Goal: Task Accomplishment & Management: Manage account settings

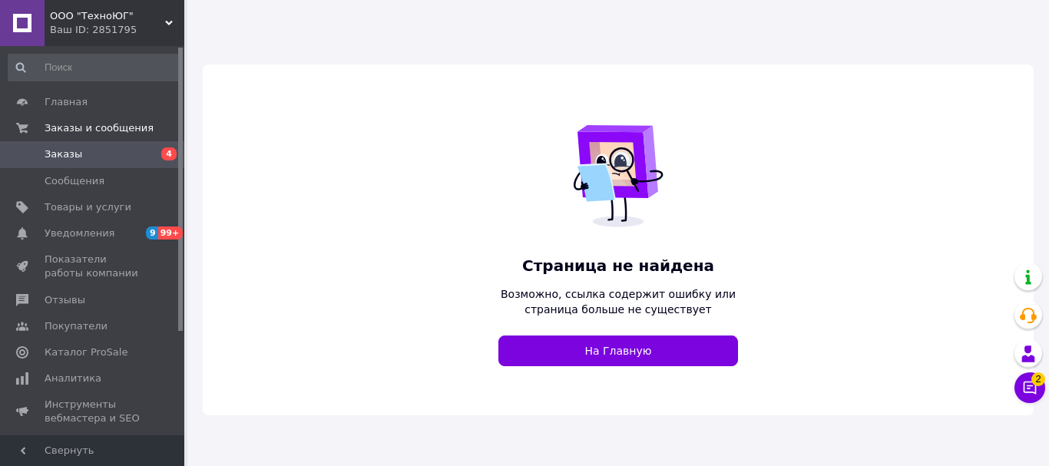
click at [84, 164] on link "Заказы 4" at bounding box center [94, 154] width 189 height 26
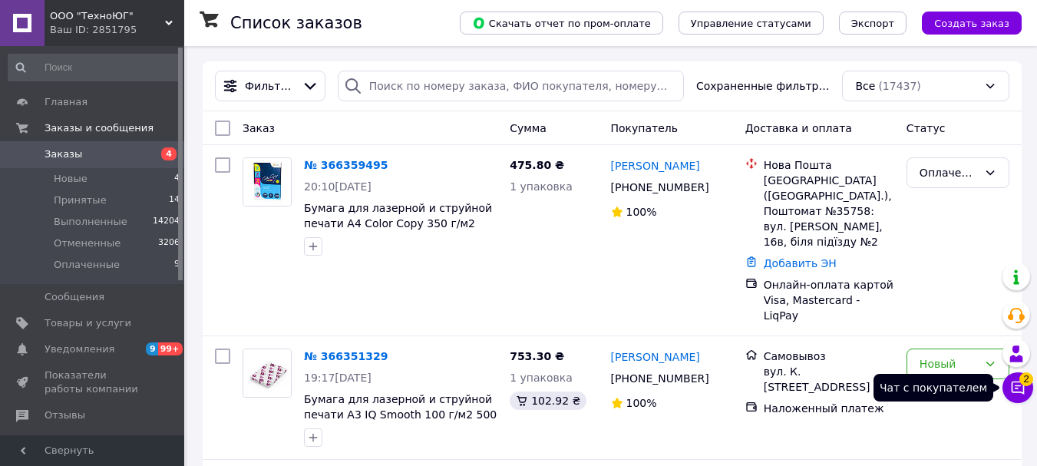
click at [1011, 386] on icon at bounding box center [1018, 387] width 15 height 15
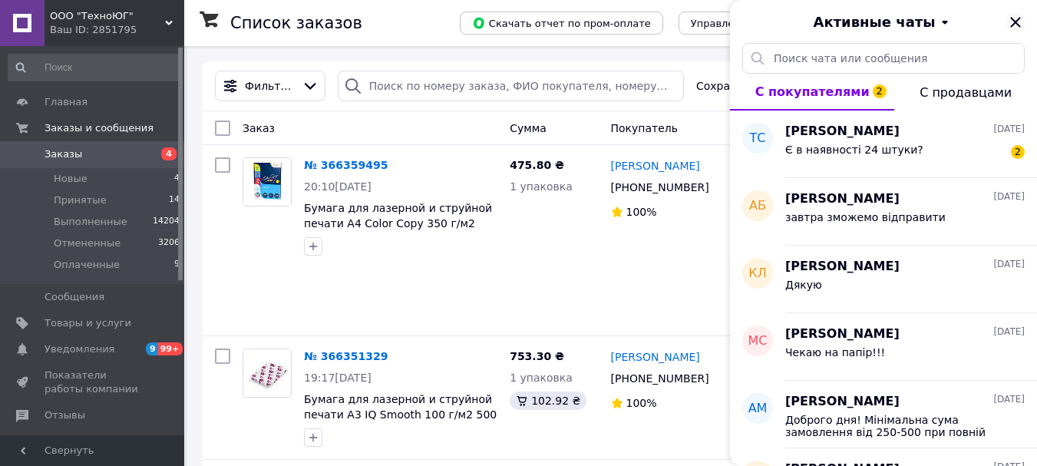
click at [1010, 17] on icon "Закрыть" at bounding box center [1016, 22] width 18 height 18
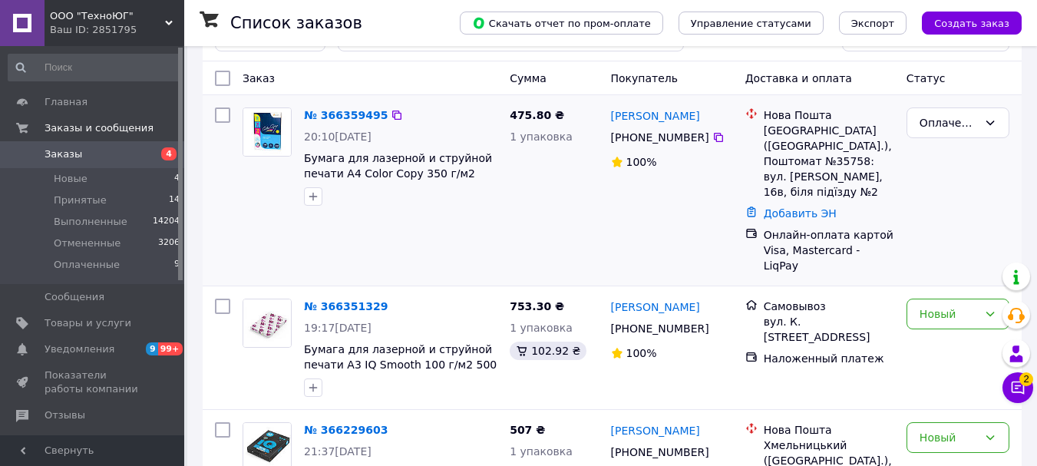
scroll to position [77, 0]
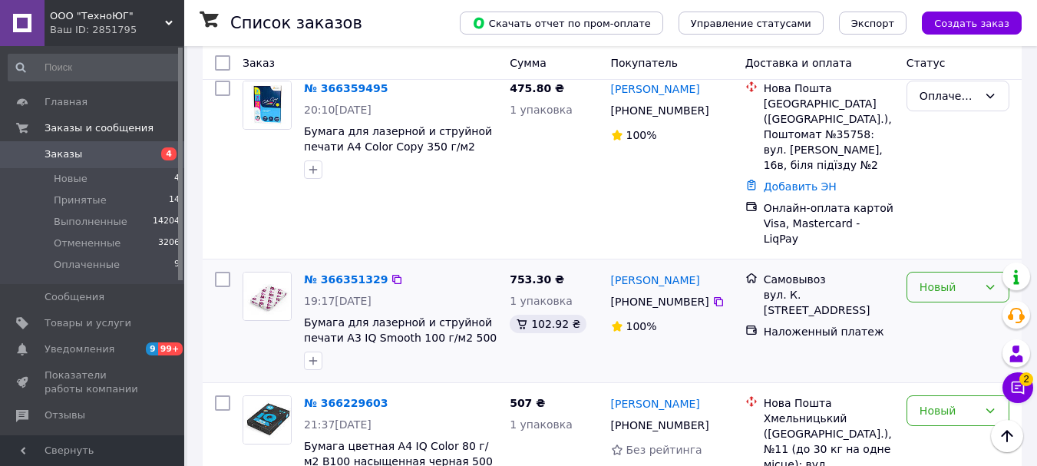
click at [948, 279] on div "Новый" at bounding box center [949, 287] width 58 height 17
click at [938, 279] on div "Новый" at bounding box center [949, 287] width 58 height 17
click at [931, 293] on li "Принят" at bounding box center [958, 290] width 101 height 28
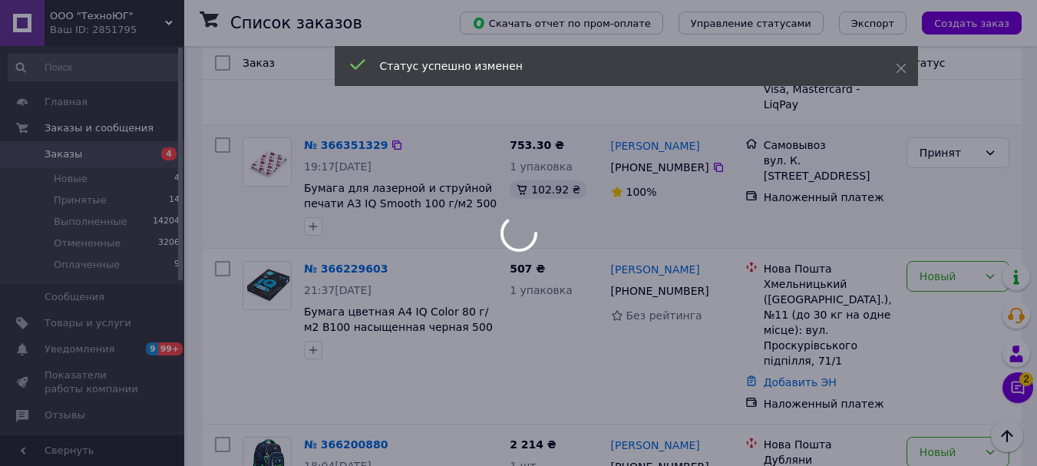
scroll to position [230, 0]
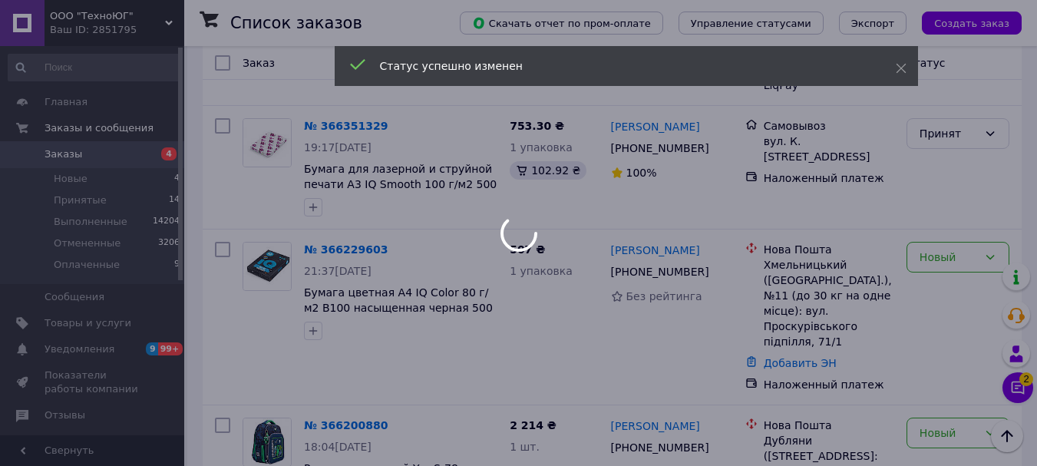
click at [929, 221] on div at bounding box center [518, 233] width 1037 height 466
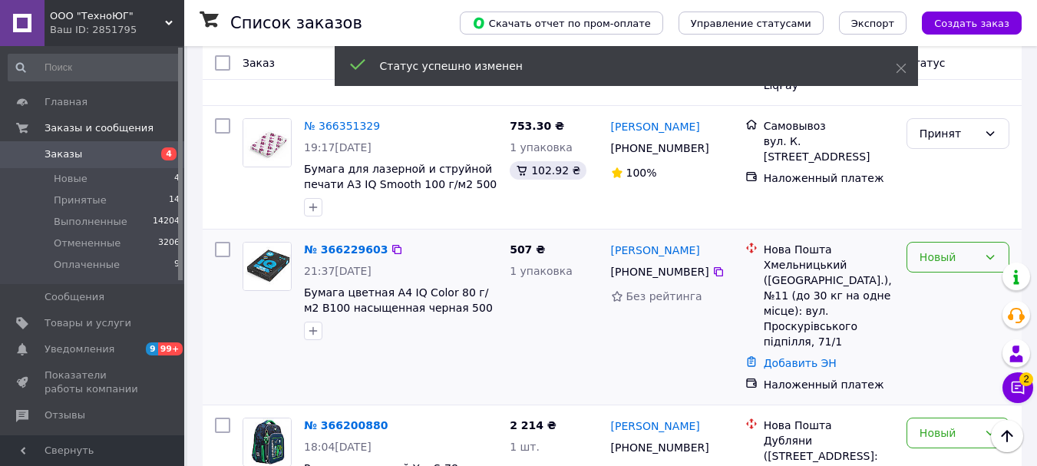
click at [938, 249] on div "Новый" at bounding box center [949, 257] width 58 height 17
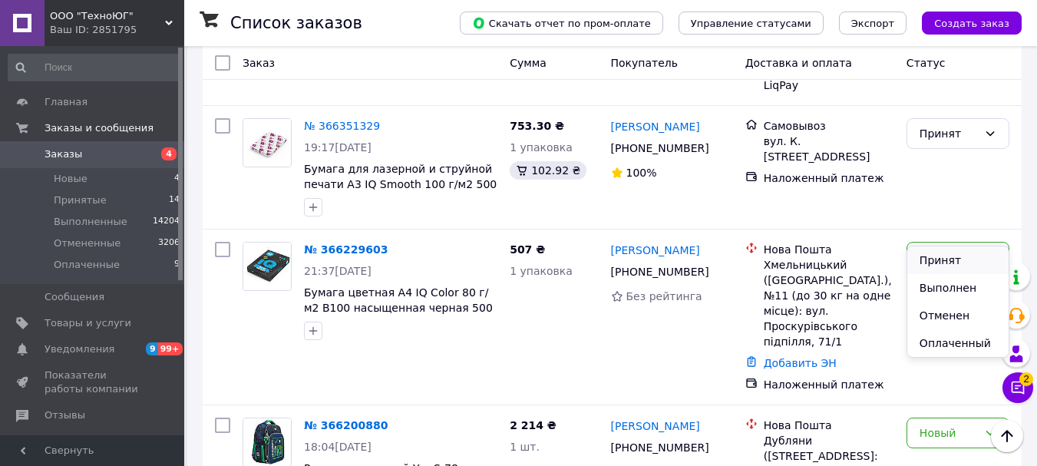
click at [943, 256] on li "Принят" at bounding box center [958, 261] width 101 height 28
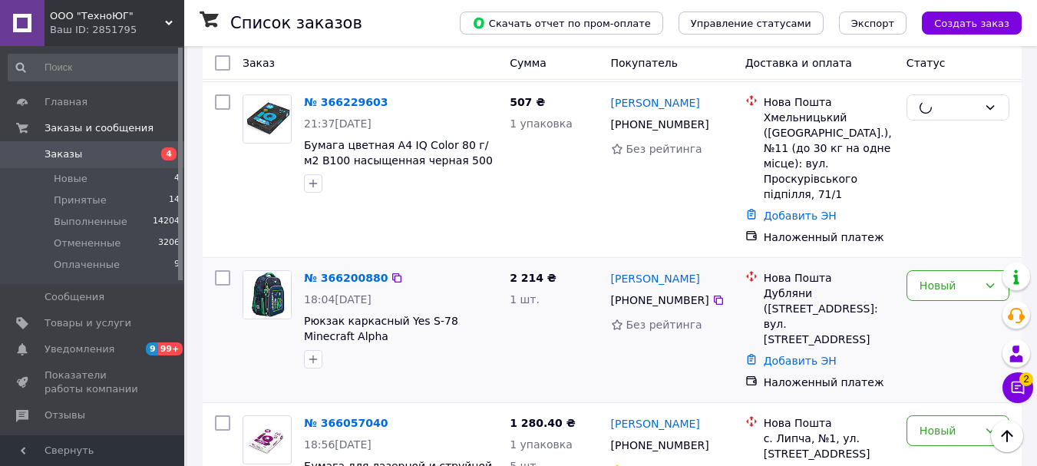
scroll to position [384, 0]
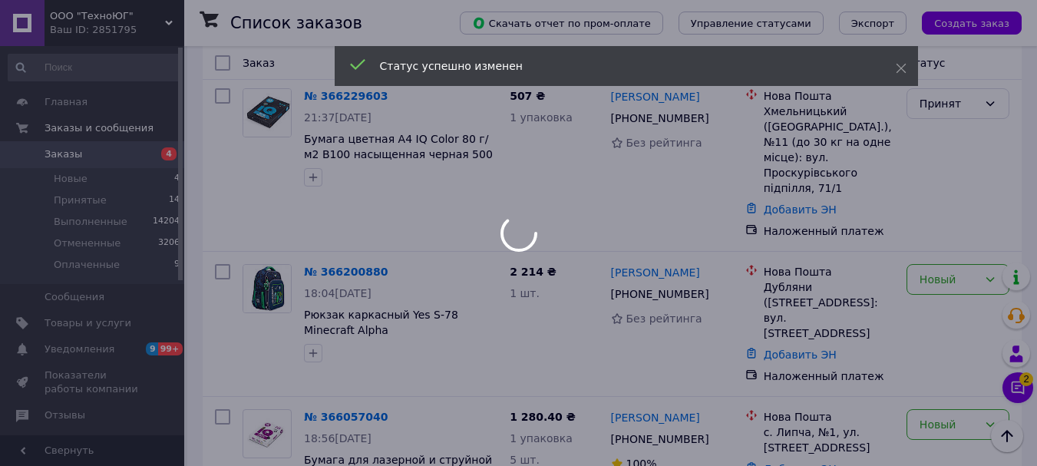
click at [931, 240] on div at bounding box center [518, 233] width 1037 height 466
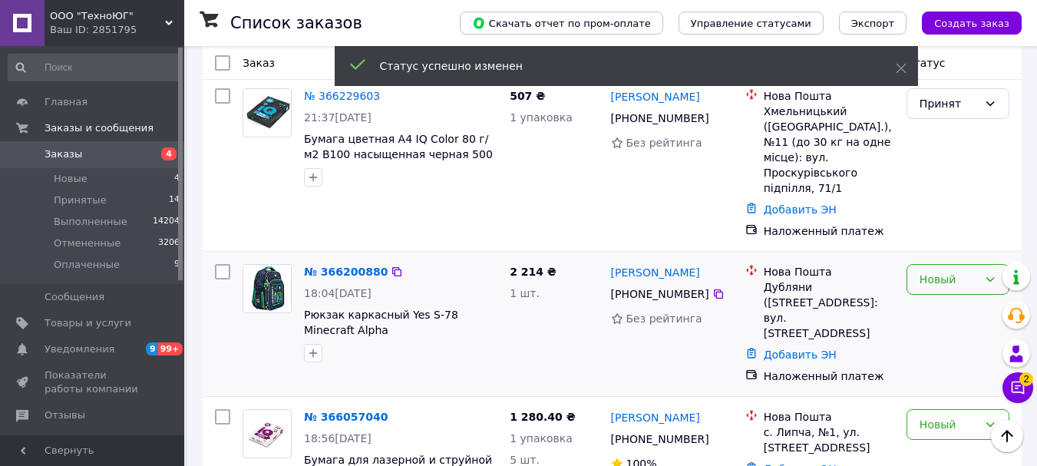
click at [942, 271] on div "Новый" at bounding box center [949, 279] width 58 height 17
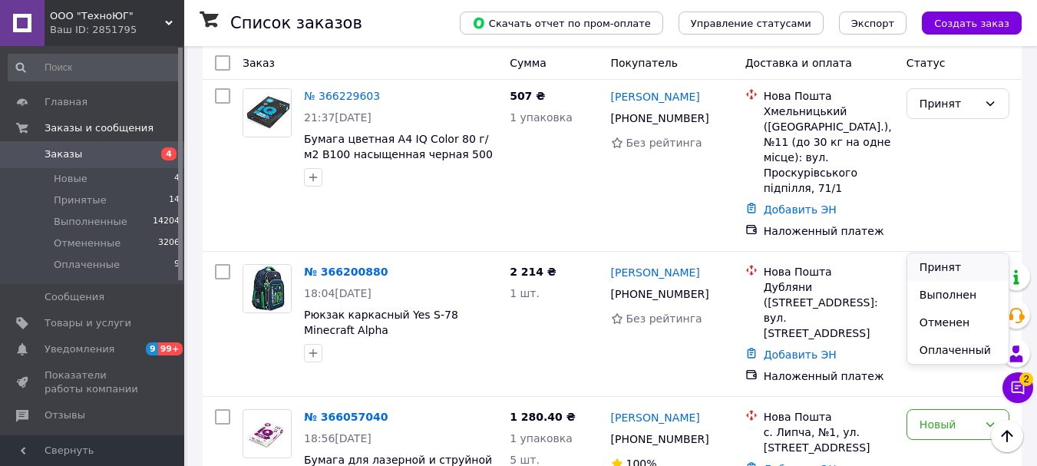
click at [945, 263] on li "Принят" at bounding box center [958, 267] width 101 height 28
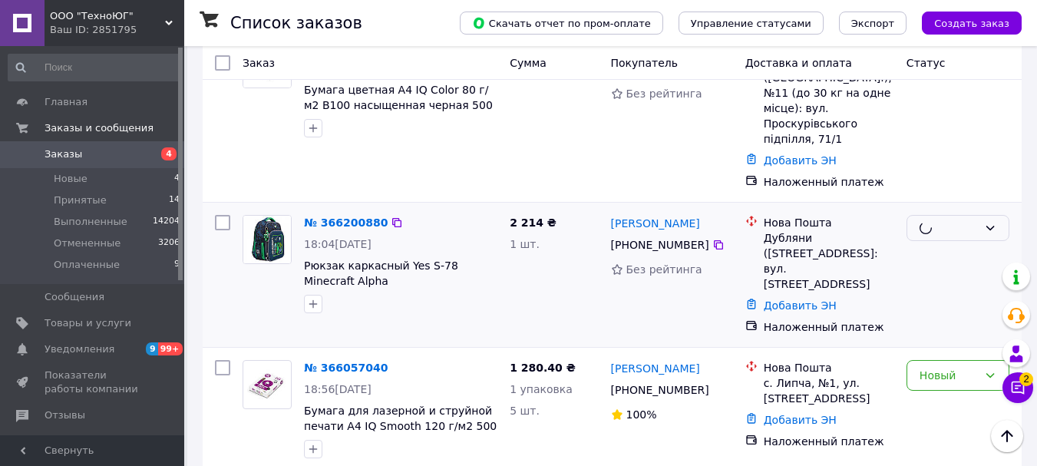
scroll to position [461, 0]
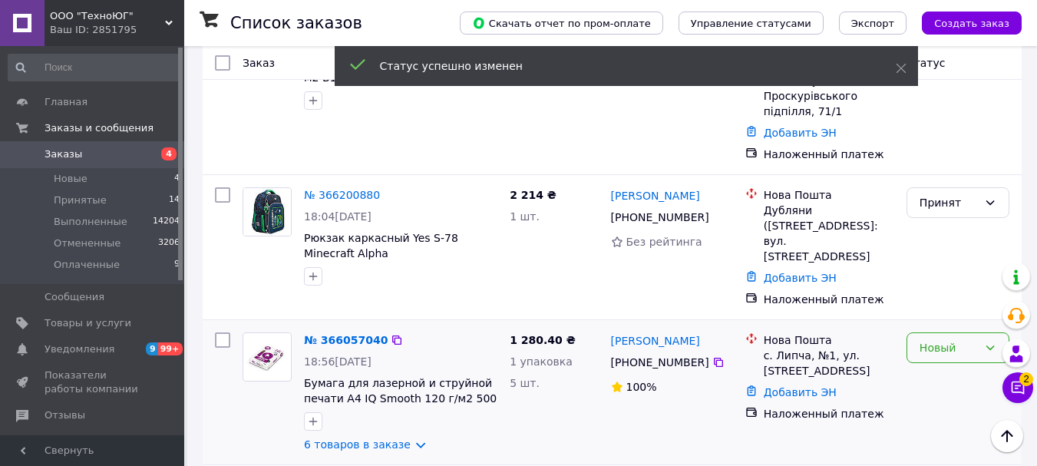
click at [945, 339] on div "Новый" at bounding box center [949, 347] width 58 height 17
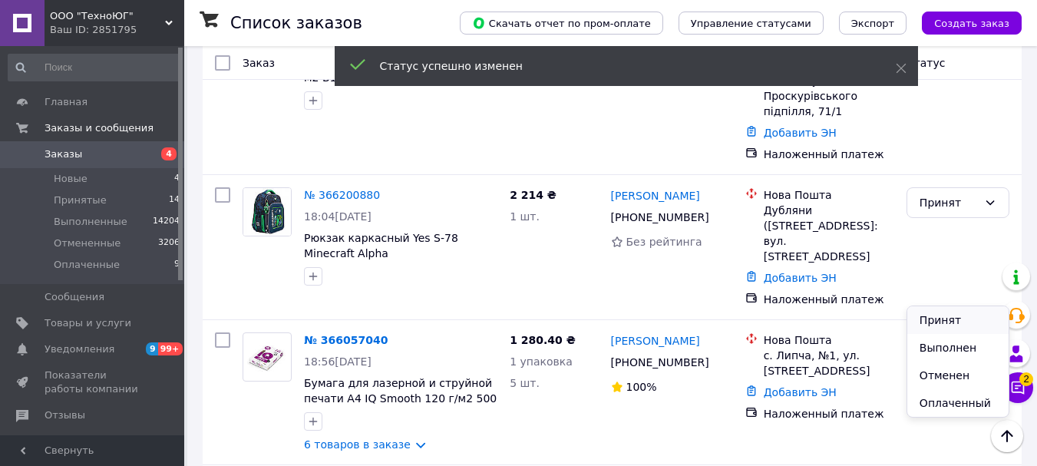
click at [948, 319] on li "Принят" at bounding box center [958, 320] width 101 height 28
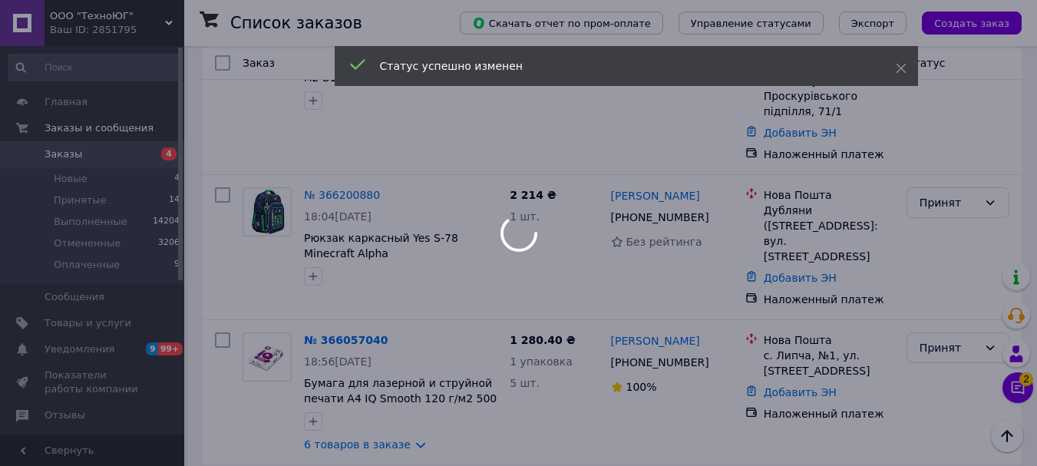
click at [101, 18] on div at bounding box center [518, 233] width 1037 height 466
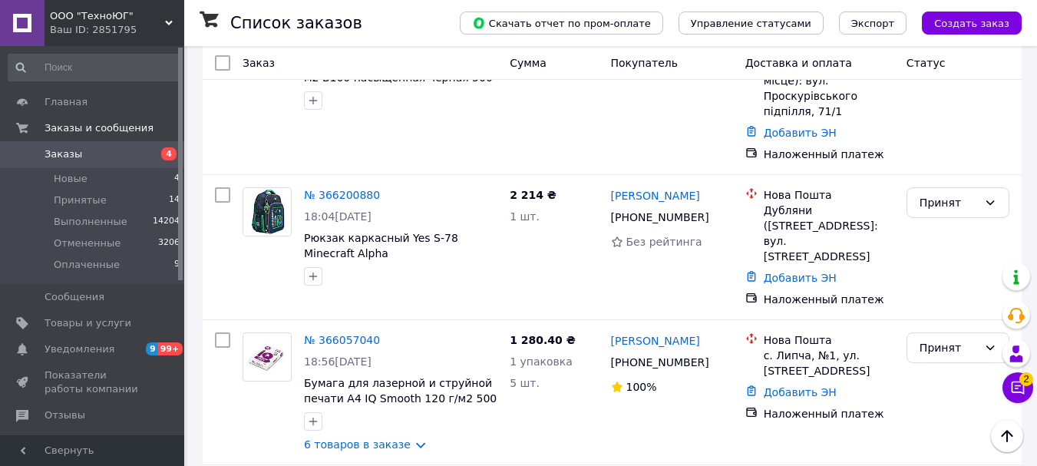
click at [112, 18] on span "ООО "ТехноЮГ"" at bounding box center [107, 16] width 115 height 14
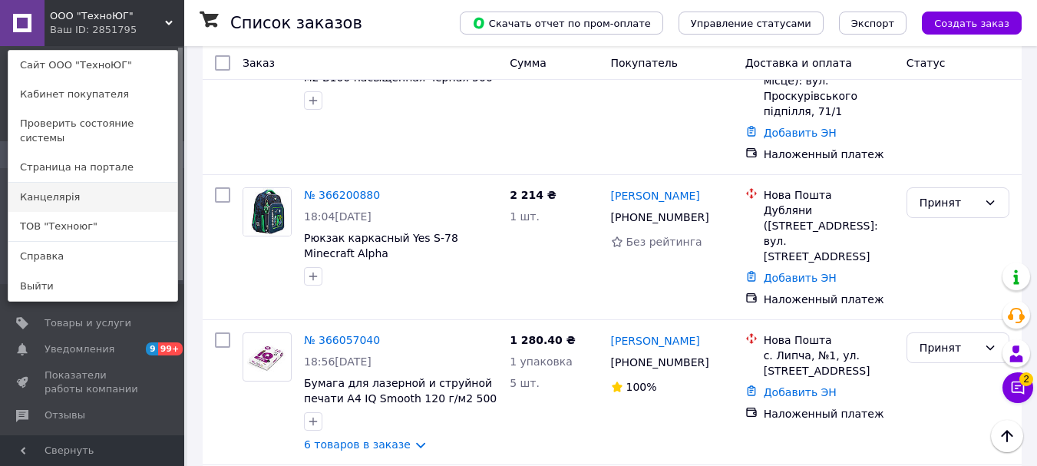
click at [71, 183] on link "Канцелярiя" at bounding box center [92, 197] width 169 height 29
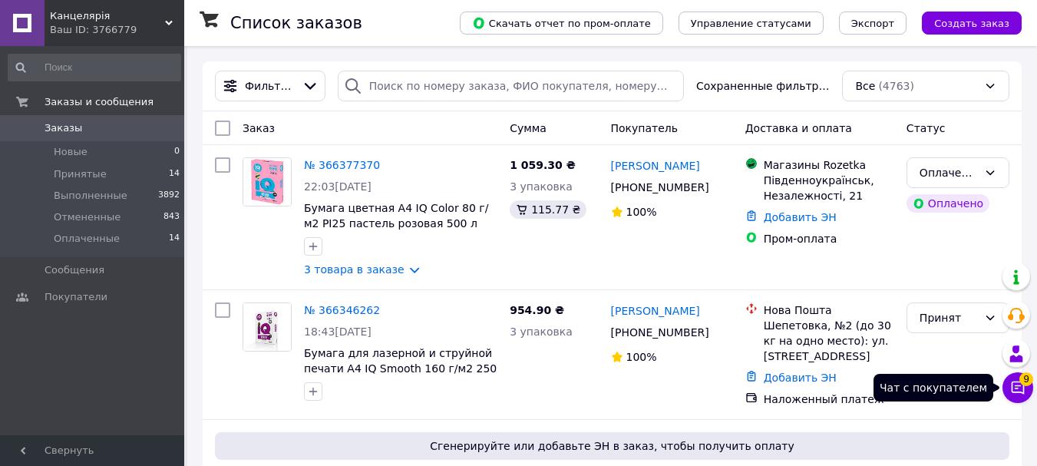
click at [1015, 389] on icon at bounding box center [1018, 388] width 13 height 13
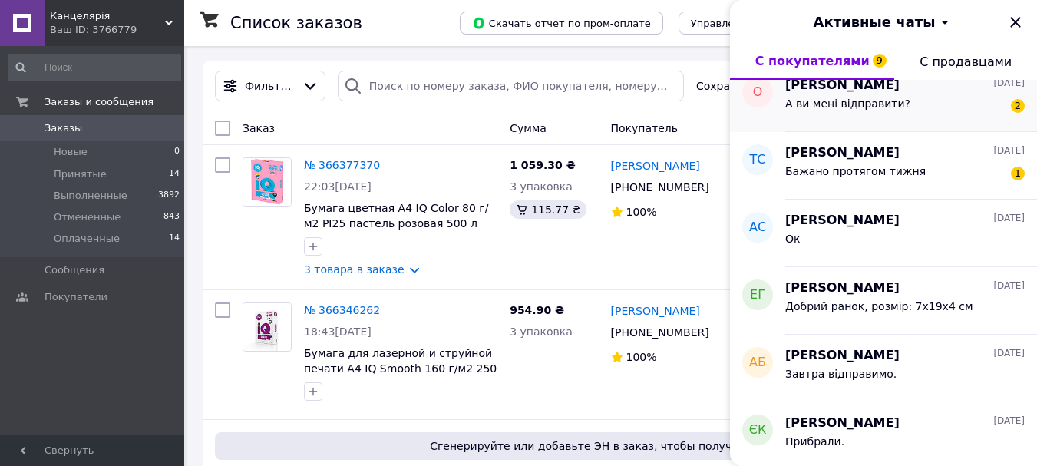
scroll to position [154, 0]
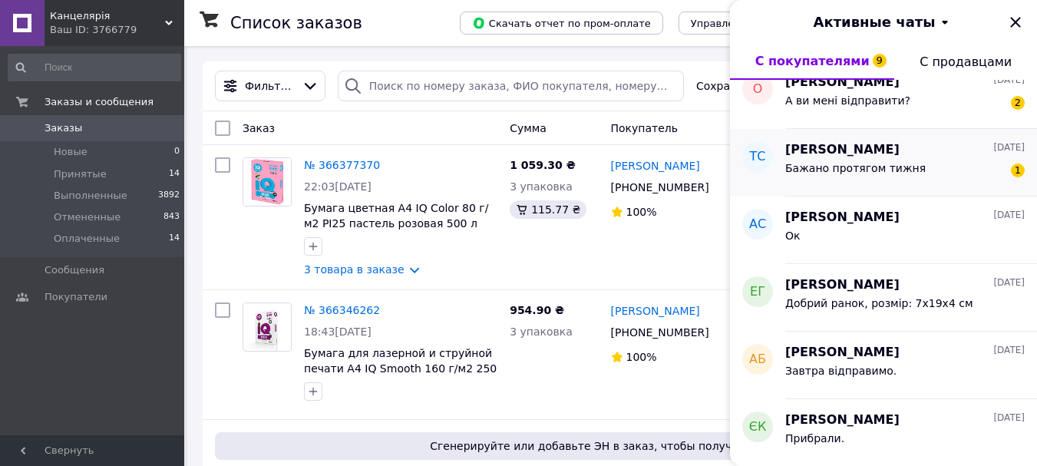
click at [925, 177] on div "Бажано протягом тижня 1" at bounding box center [906, 171] width 240 height 25
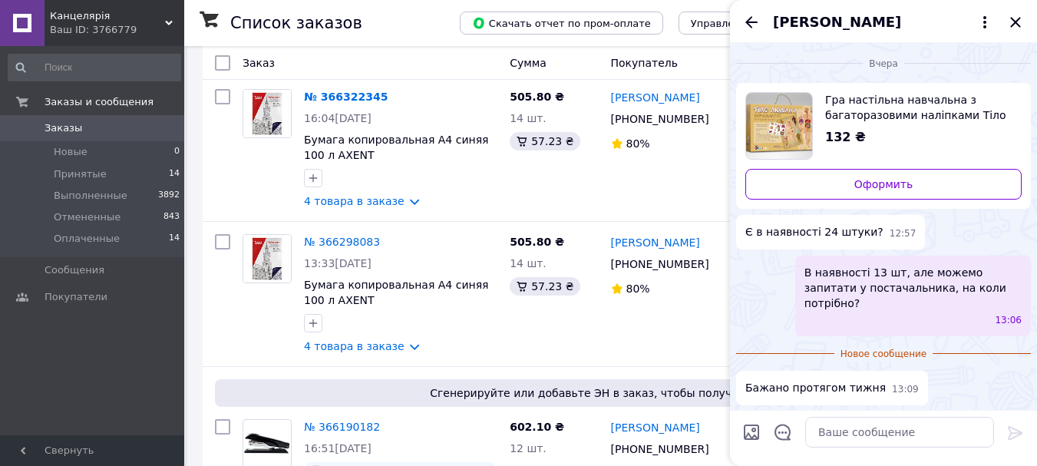
scroll to position [384, 0]
click at [748, 19] on icon "Назад" at bounding box center [752, 22] width 18 height 18
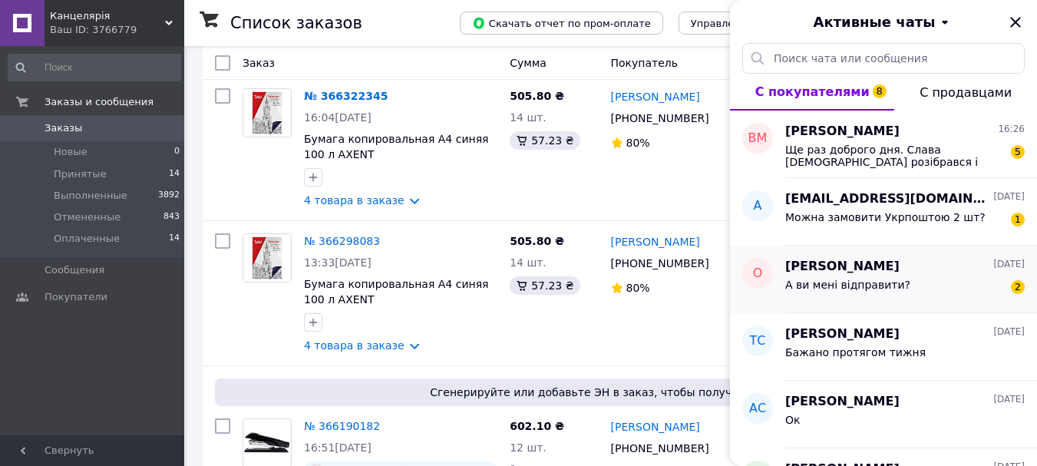
click at [949, 280] on div "А ви мені відправити? 2" at bounding box center [906, 288] width 240 height 25
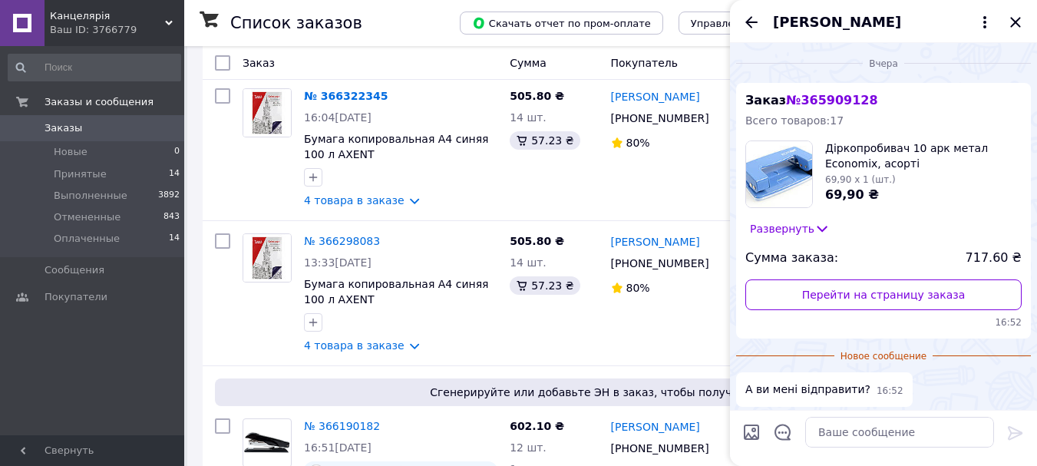
scroll to position [59, 0]
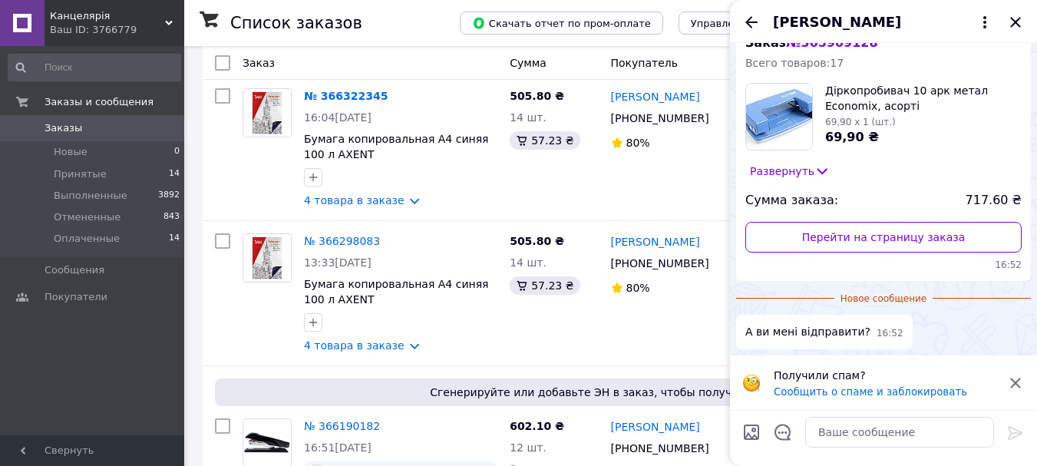
click at [84, 32] on div "Ваш ID: 3766779" at bounding box center [117, 30] width 134 height 14
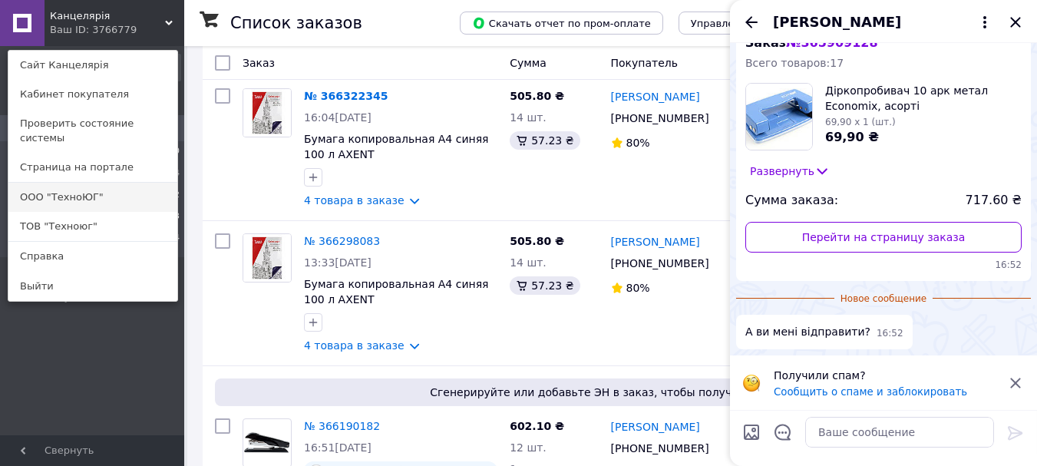
click at [73, 183] on link "ООО "ТехноЮГ"" at bounding box center [92, 197] width 169 height 29
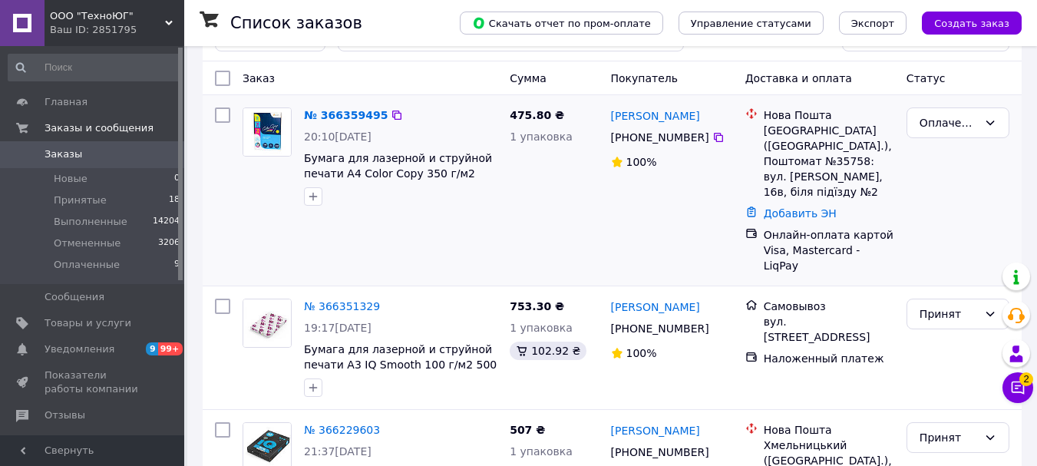
scroll to position [77, 0]
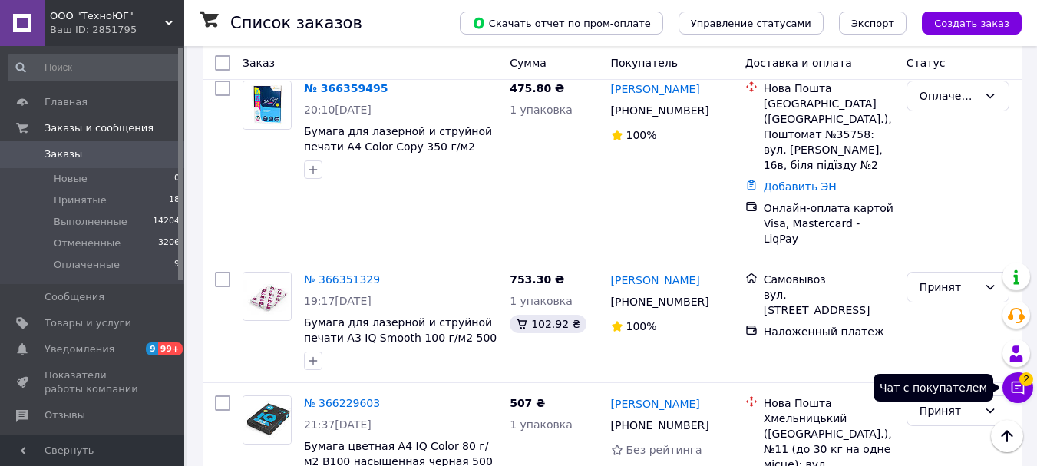
click at [1025, 387] on icon at bounding box center [1018, 387] width 15 height 15
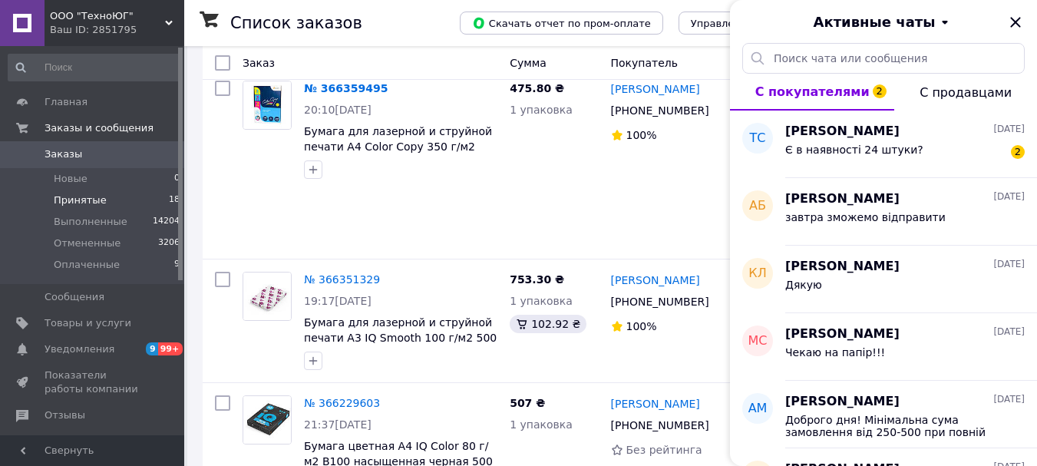
click at [94, 200] on span "Принятые" at bounding box center [80, 201] width 53 height 14
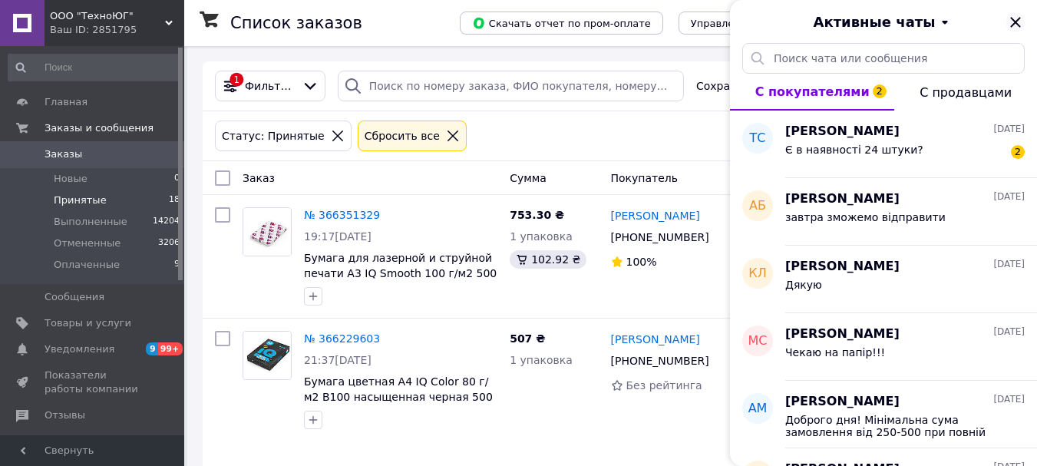
drag, startPoint x: 1017, startPoint y: 19, endPoint x: 623, endPoint y: 41, distance: 394.5
click at [1016, 19] on icon "Закрыть" at bounding box center [1016, 22] width 18 height 18
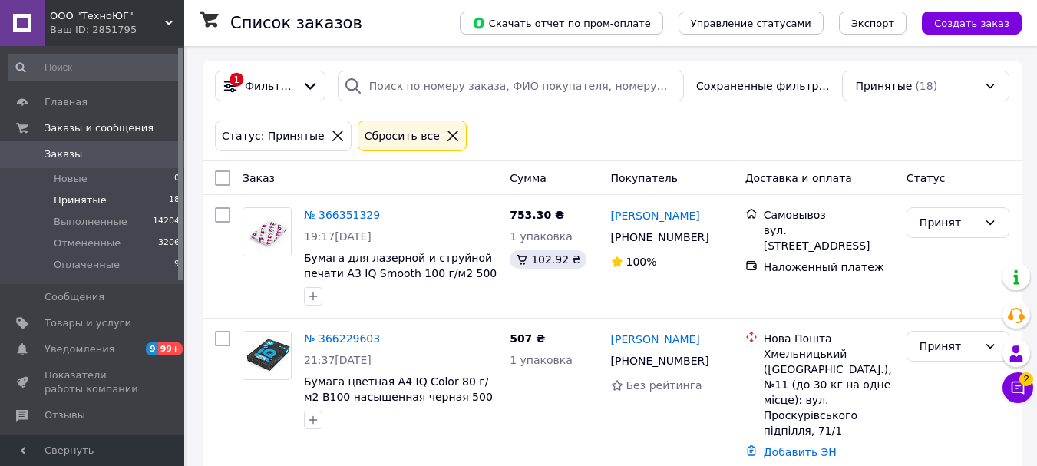
click at [88, 24] on div "Ваш ID: 2851795" at bounding box center [117, 30] width 134 height 14
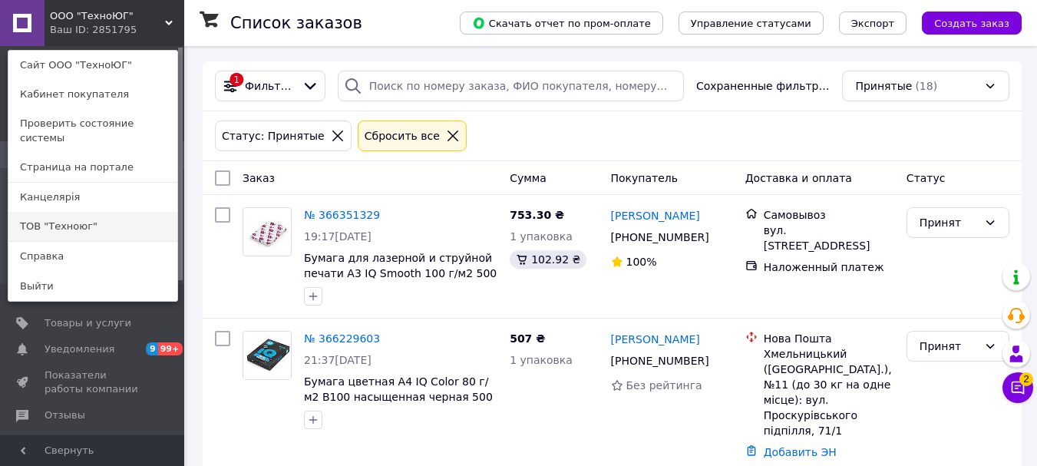
click at [70, 212] on link "ТОВ "Техноюг"" at bounding box center [92, 226] width 169 height 29
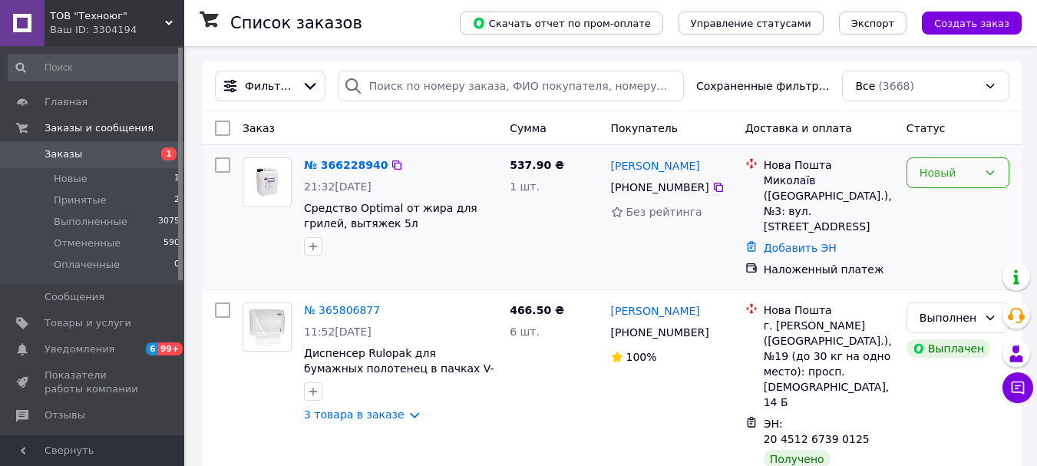
click at [943, 179] on div "Новый" at bounding box center [949, 172] width 58 height 17
click at [947, 205] on li "Принят" at bounding box center [958, 207] width 101 height 28
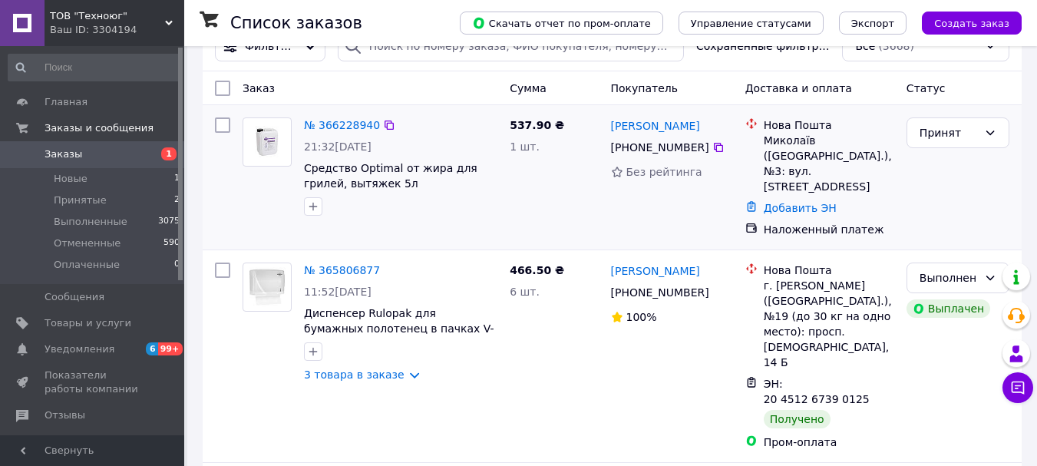
scroll to position [77, 0]
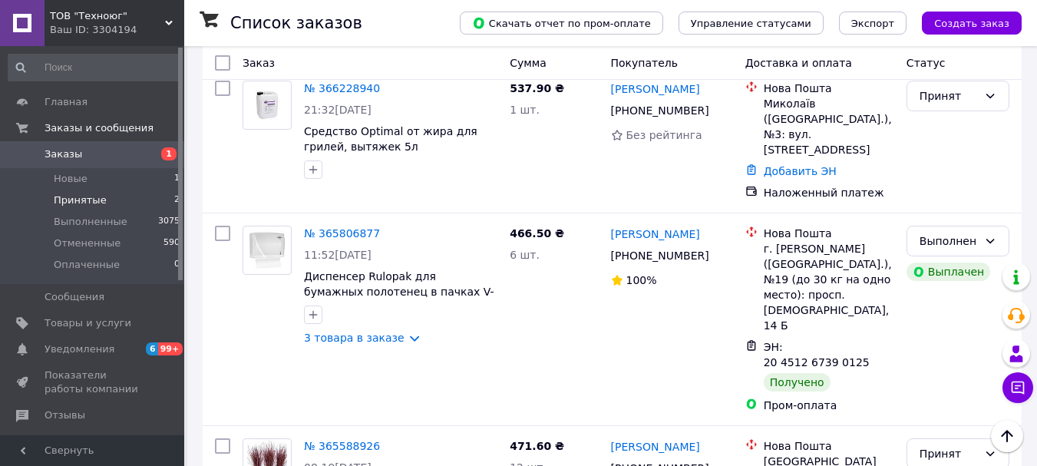
click at [109, 203] on li "Принятые 2" at bounding box center [94, 201] width 189 height 22
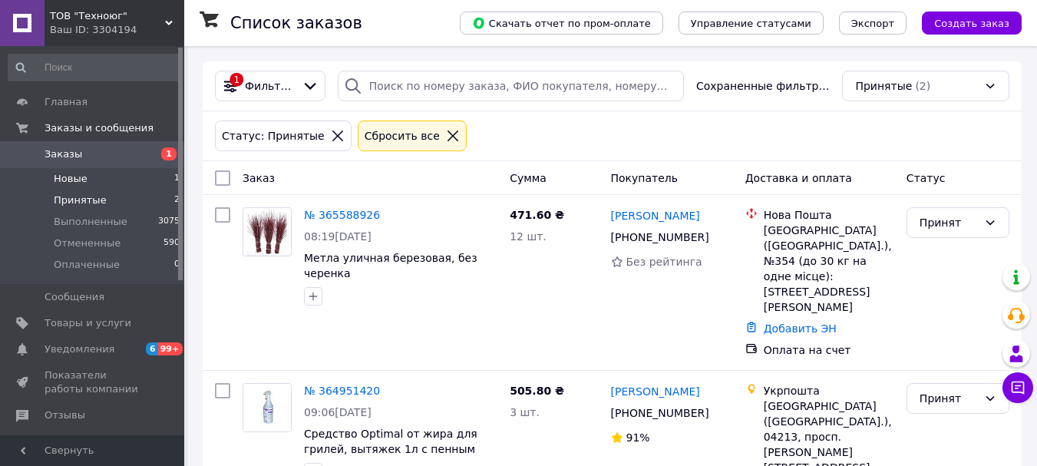
click at [83, 184] on span "Новые" at bounding box center [71, 179] width 34 height 14
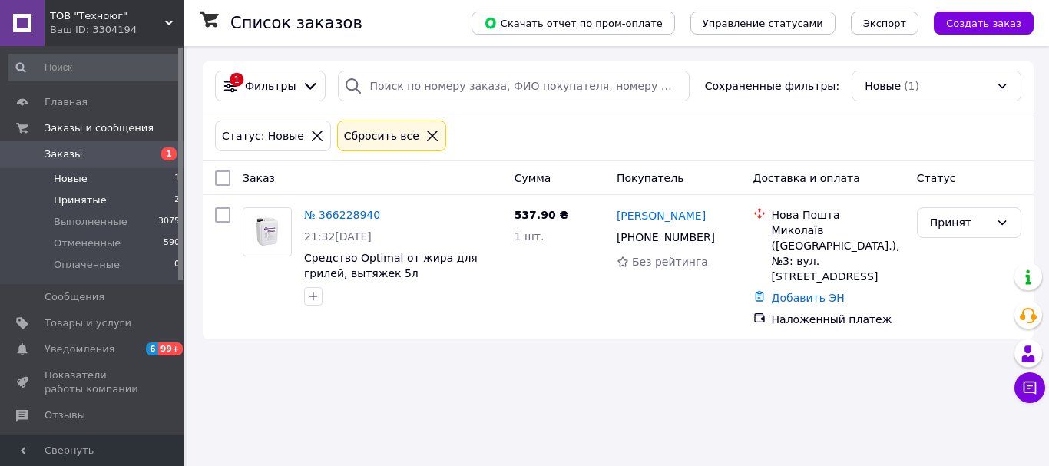
click at [90, 201] on span "Принятые" at bounding box center [80, 201] width 53 height 14
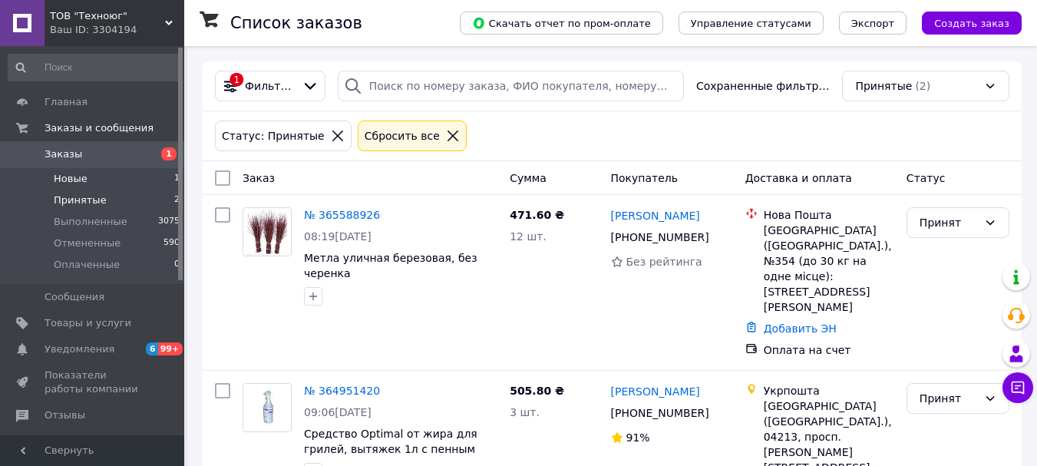
click at [117, 180] on li "Новые 1" at bounding box center [94, 179] width 189 height 22
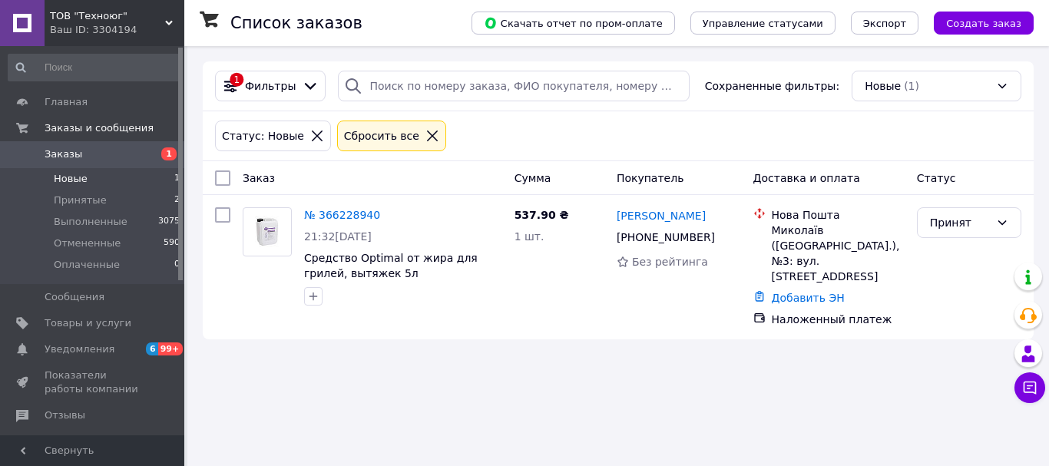
click at [123, 179] on li "Новые 1" at bounding box center [94, 179] width 189 height 22
click at [86, 25] on div "Ваш ID: 3304194" at bounding box center [117, 30] width 134 height 14
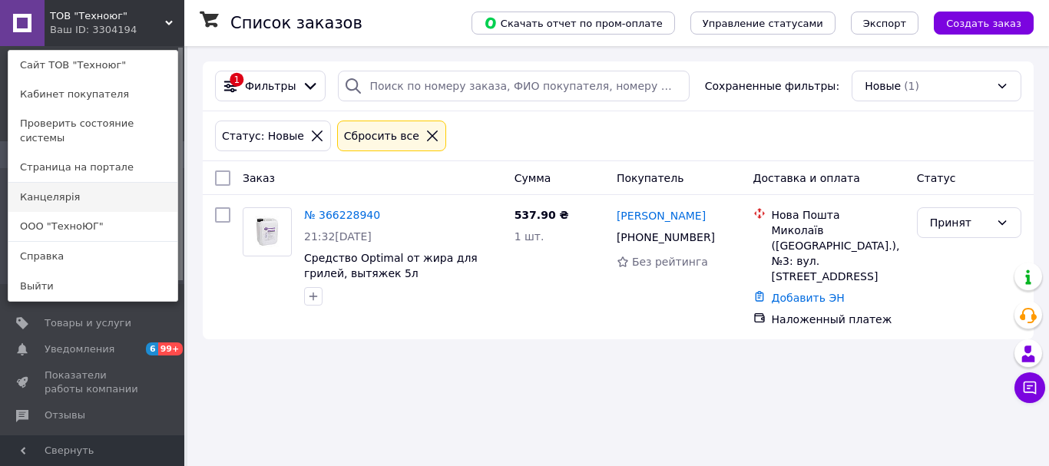
click at [73, 187] on link "Канцелярiя" at bounding box center [92, 197] width 169 height 29
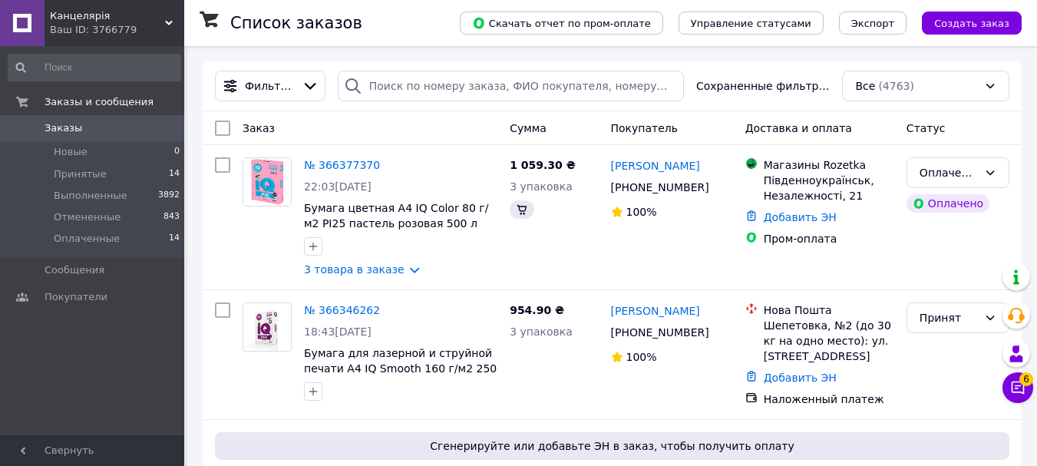
click at [100, 30] on div "Ваш ID: 3766779" at bounding box center [117, 30] width 134 height 14
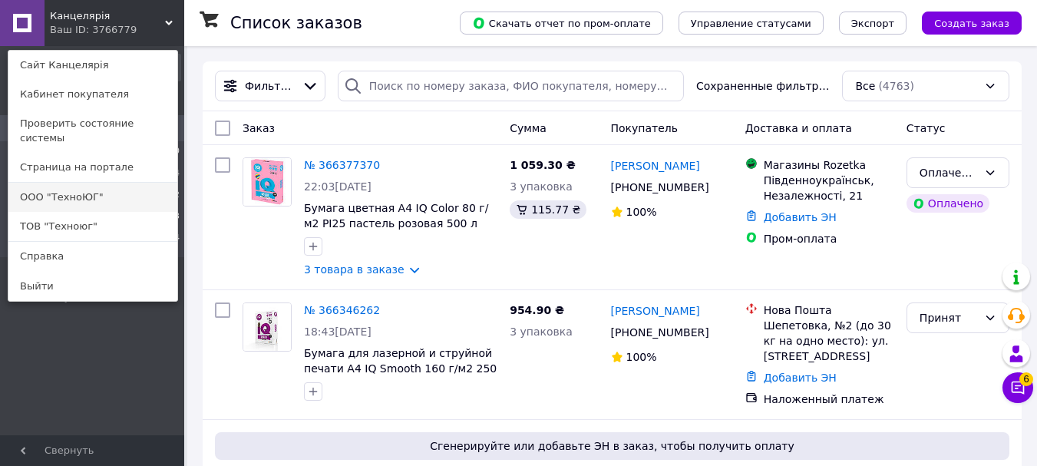
click at [88, 183] on link "ООО "ТехноЮГ"" at bounding box center [92, 197] width 169 height 29
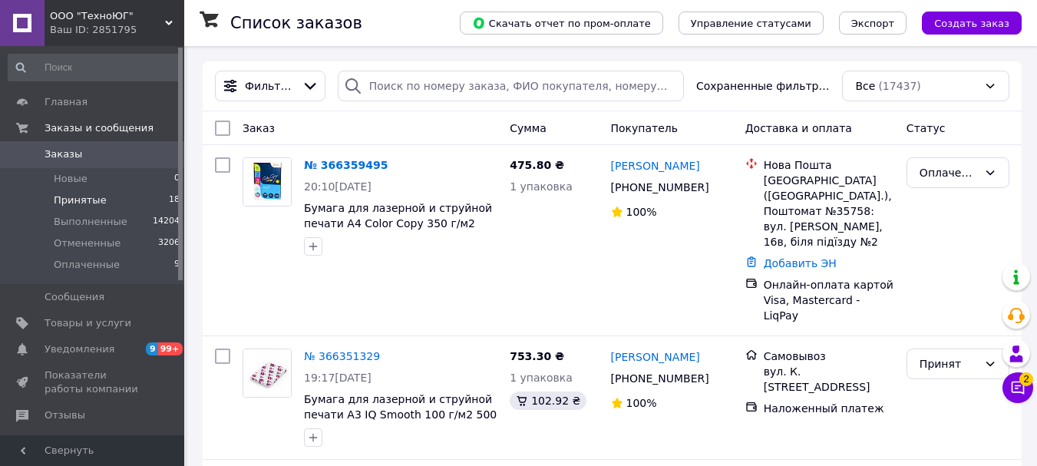
click at [108, 203] on li "Принятые 18" at bounding box center [94, 201] width 189 height 22
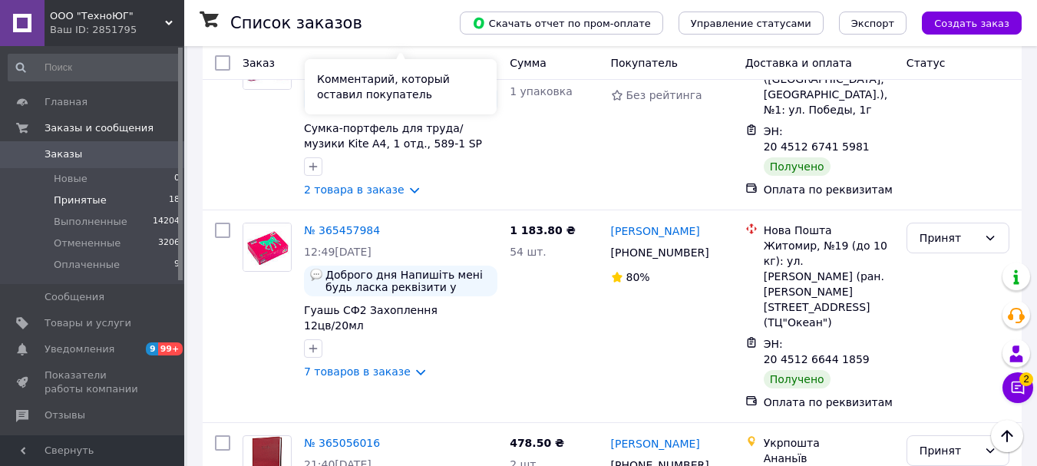
scroll to position [2435, 0]
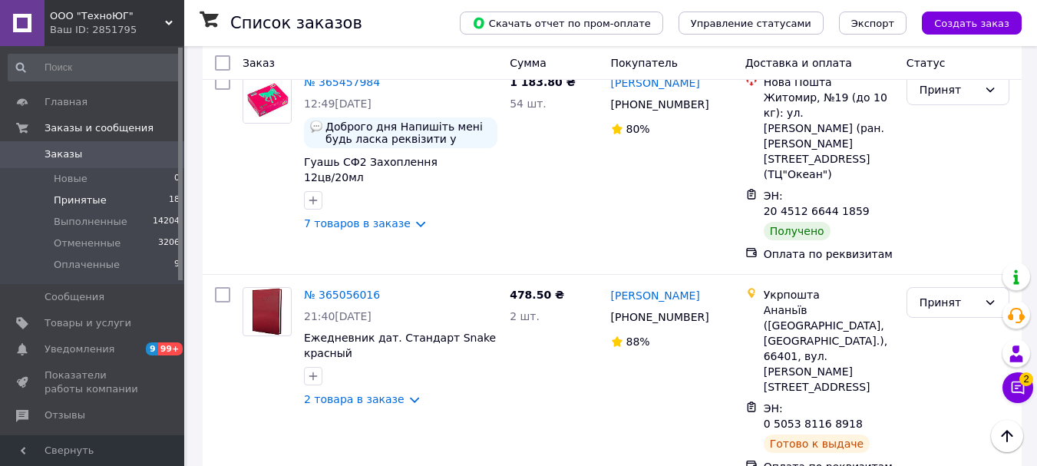
click at [954, 191] on li "Выполнен" at bounding box center [958, 194] width 101 height 28
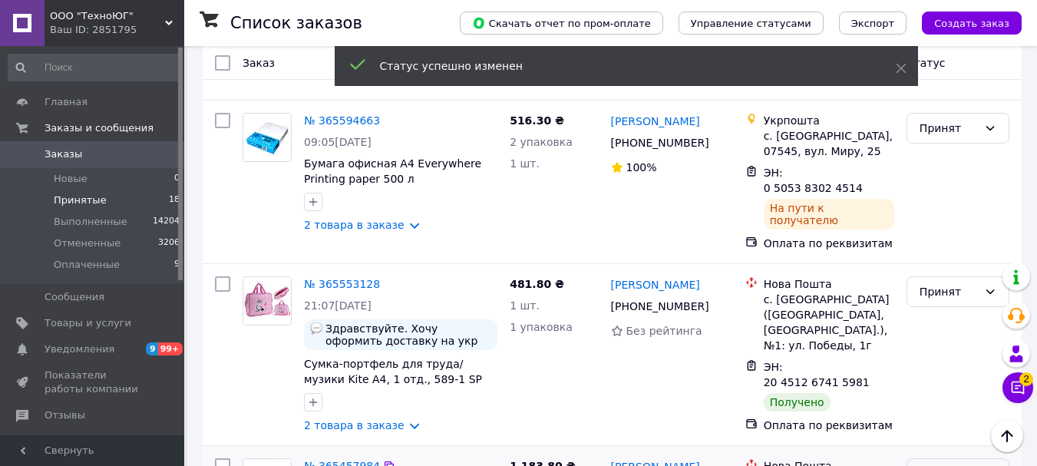
click at [939, 465] on div "Принят" at bounding box center [949, 473] width 58 height 17
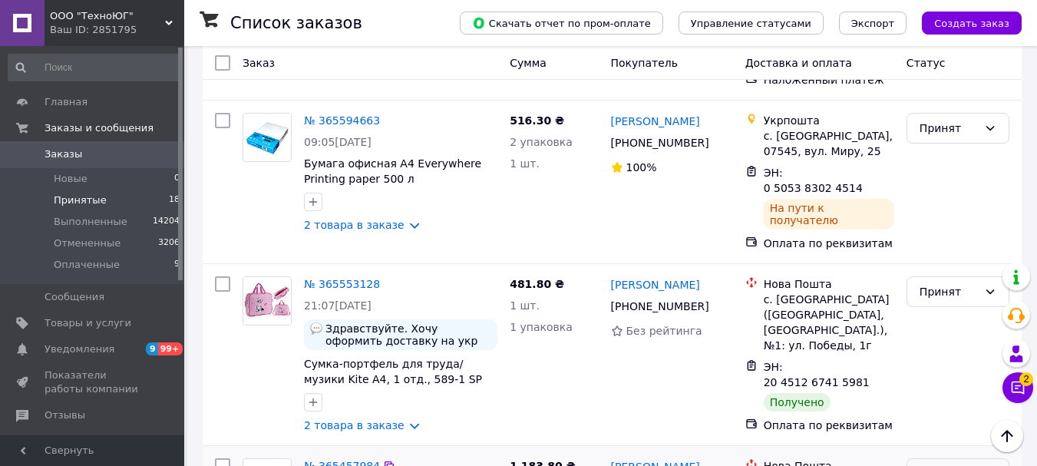
click at [941, 465] on div "Принят" at bounding box center [949, 473] width 58 height 17
click at [948, 263] on li "Выполнен" at bounding box center [958, 261] width 101 height 28
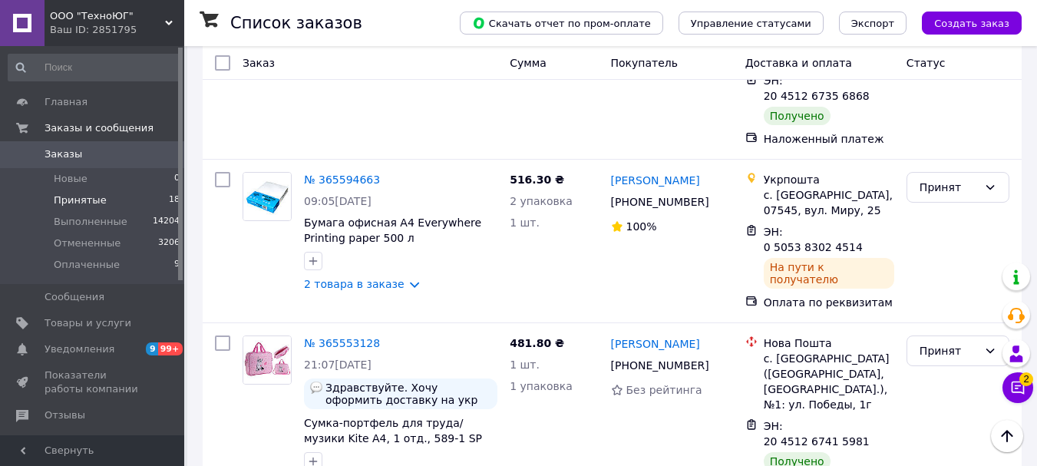
scroll to position [1974, 0]
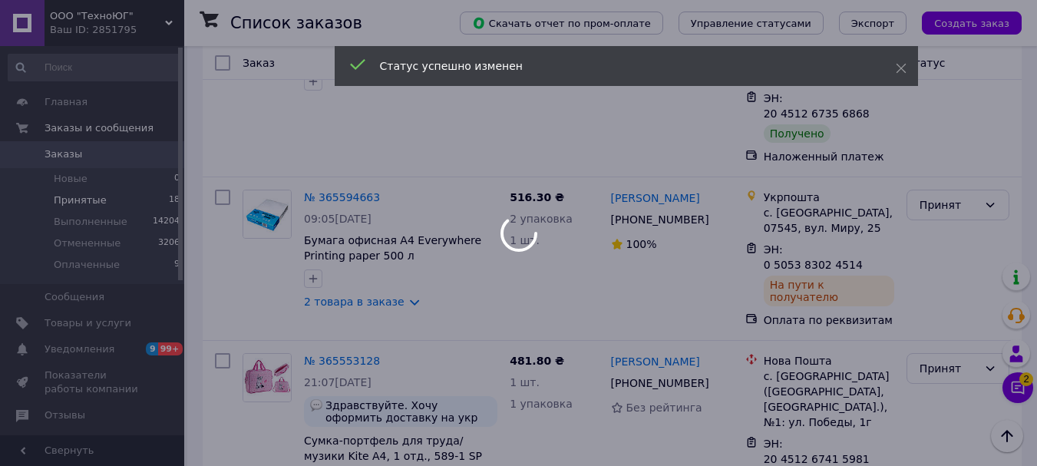
click at [968, 117] on div at bounding box center [518, 233] width 1037 height 466
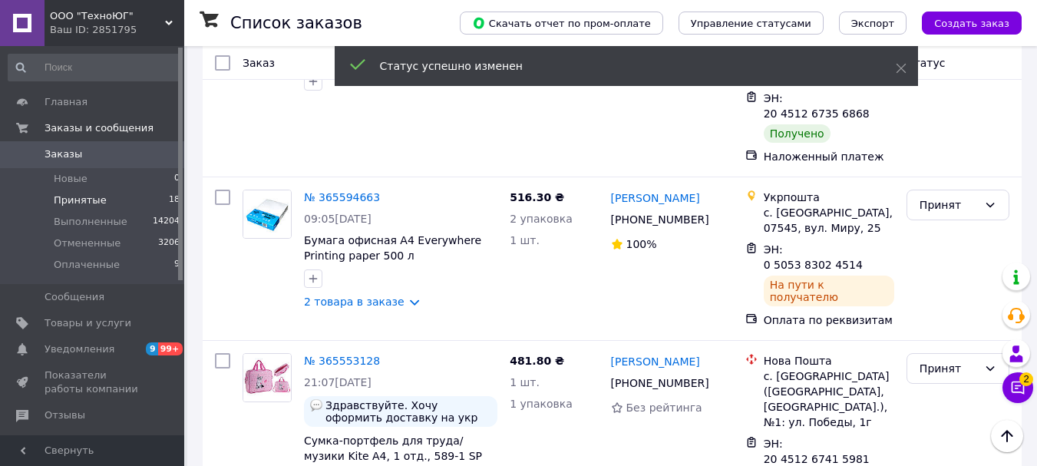
click at [968, 360] on div "Принят" at bounding box center [949, 368] width 58 height 17
click at [957, 159] on li "Выполнен" at bounding box center [958, 155] width 101 height 28
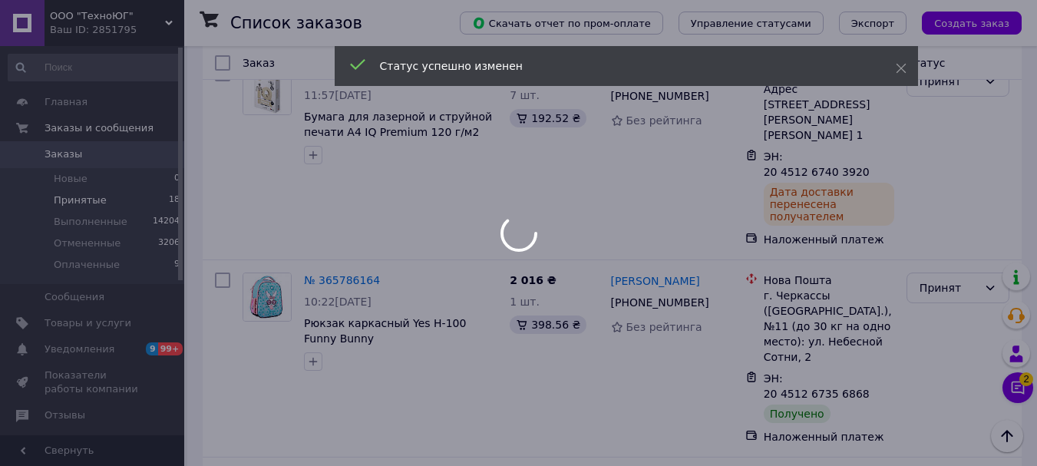
scroll to position [1667, 0]
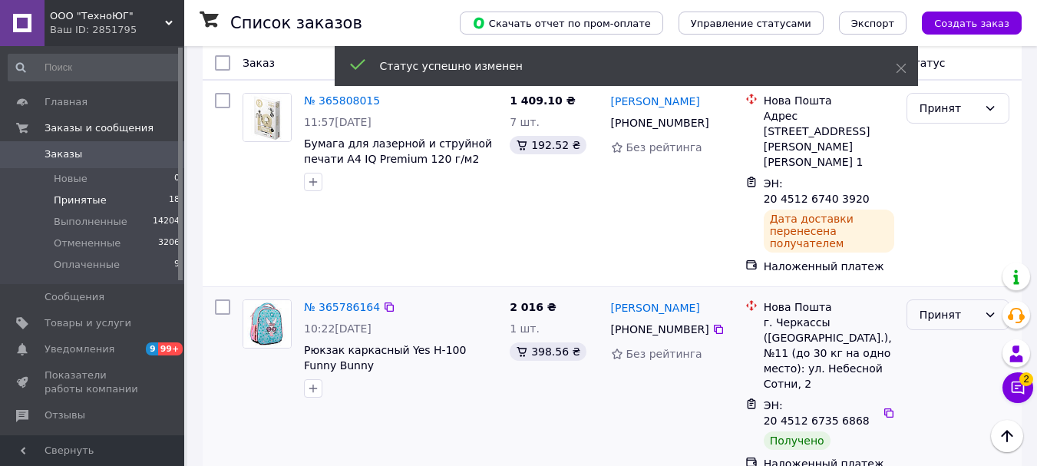
click at [970, 306] on div "Принят" at bounding box center [949, 314] width 58 height 17
click at [951, 156] on li "Выполнен" at bounding box center [958, 150] width 101 height 28
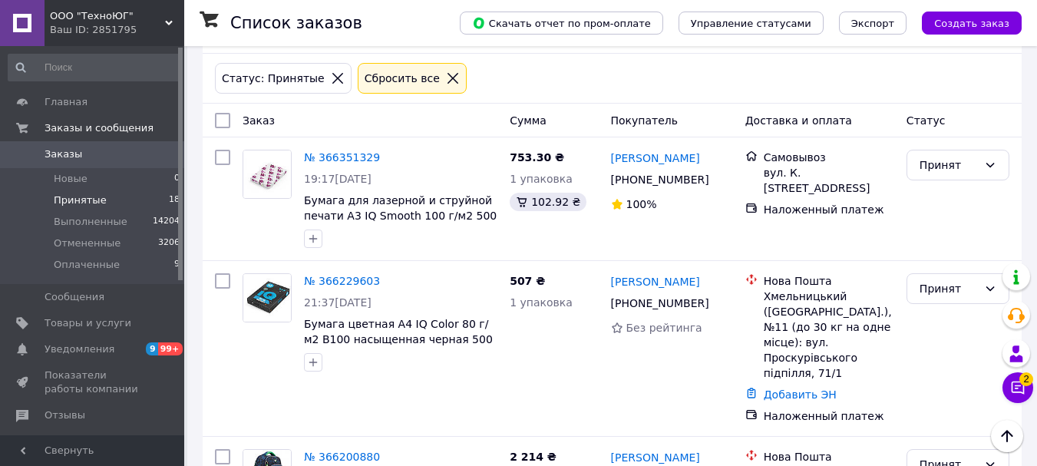
scroll to position [0, 0]
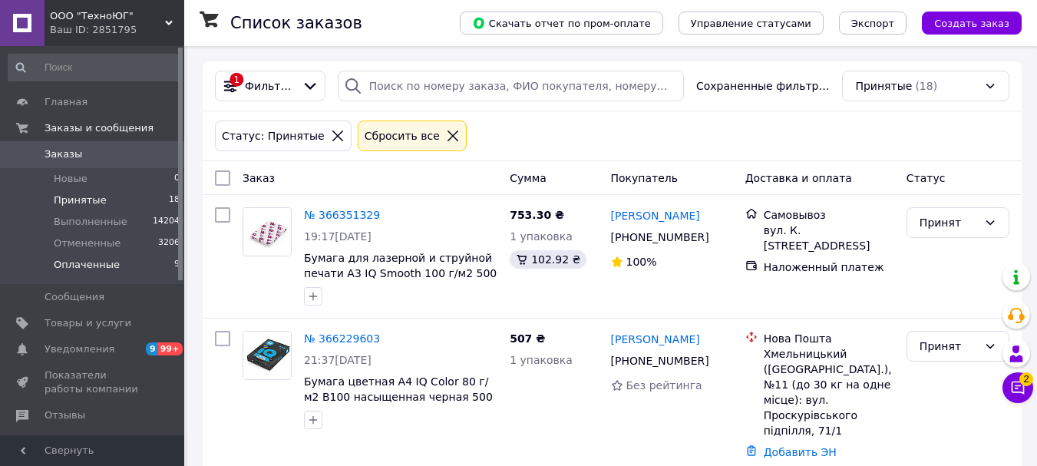
click at [110, 265] on span "Оплаченные" at bounding box center [87, 265] width 66 height 14
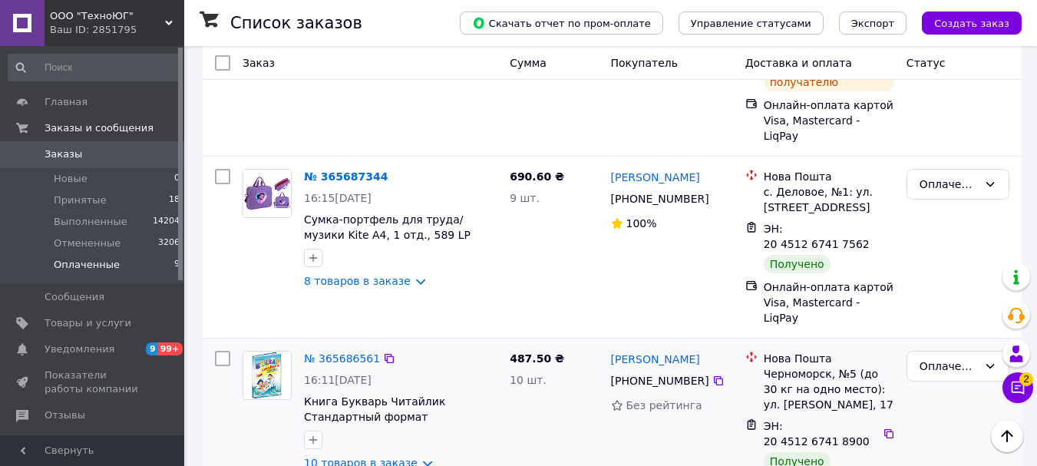
scroll to position [1299, 0]
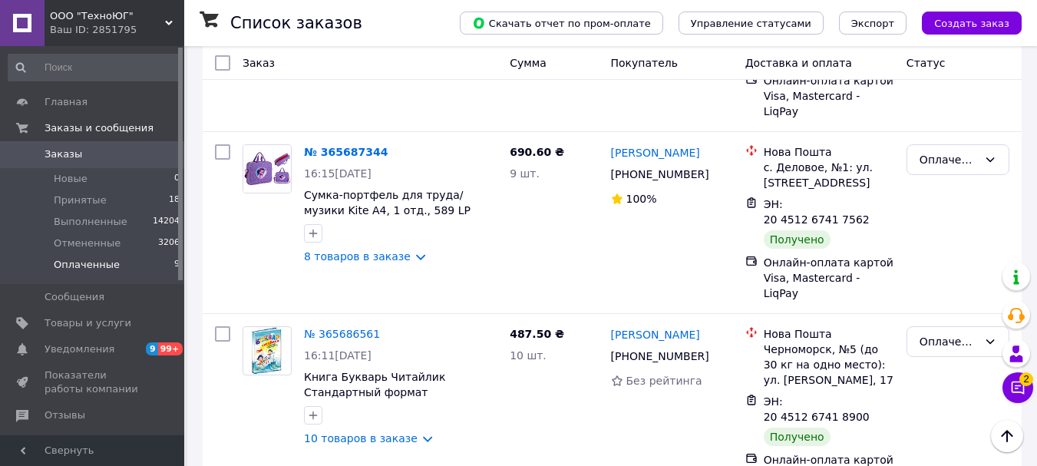
click at [948, 339] on li "Выполнен" at bounding box center [958, 343] width 101 height 28
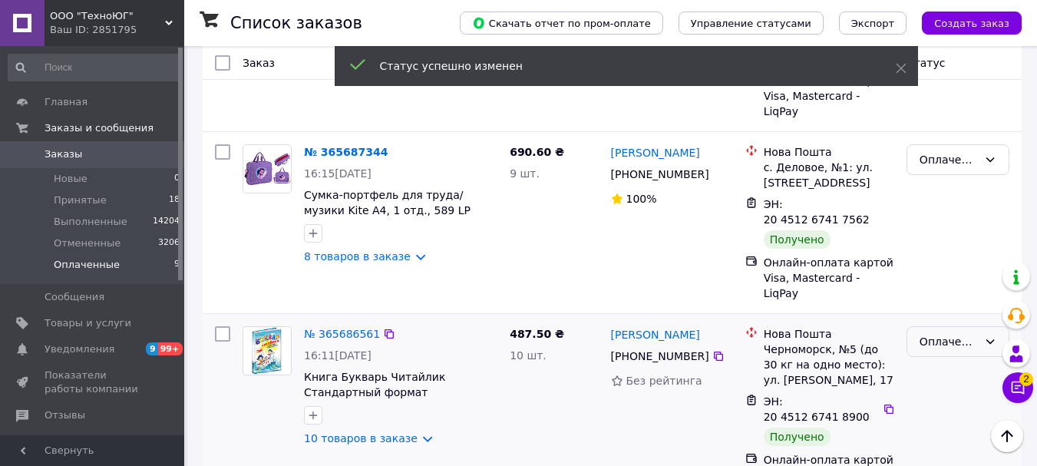
click at [955, 333] on div "Оплаченный" at bounding box center [949, 341] width 58 height 17
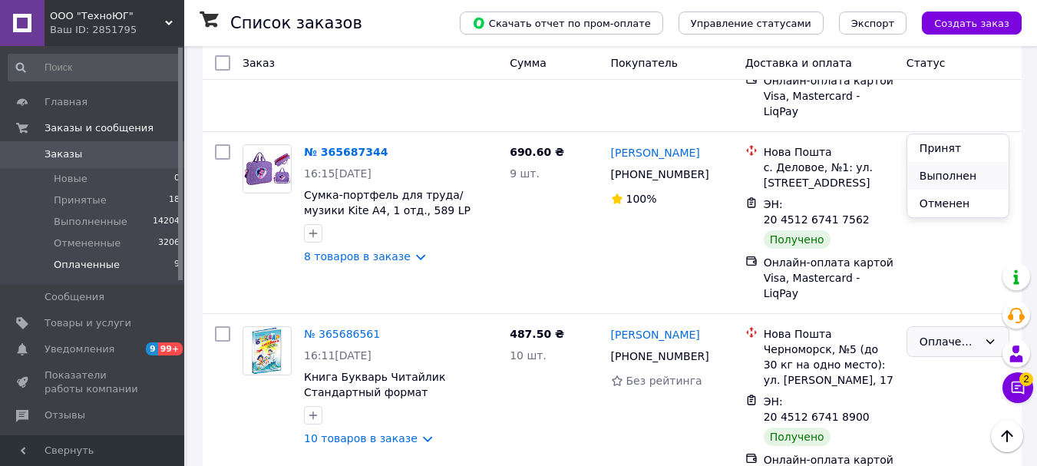
click at [945, 177] on li "Выполнен" at bounding box center [958, 176] width 101 height 28
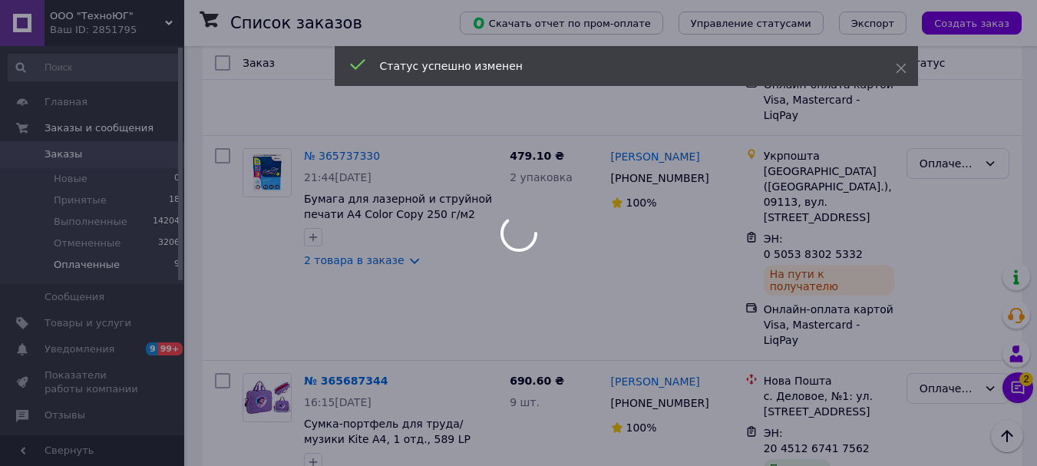
scroll to position [1069, 0]
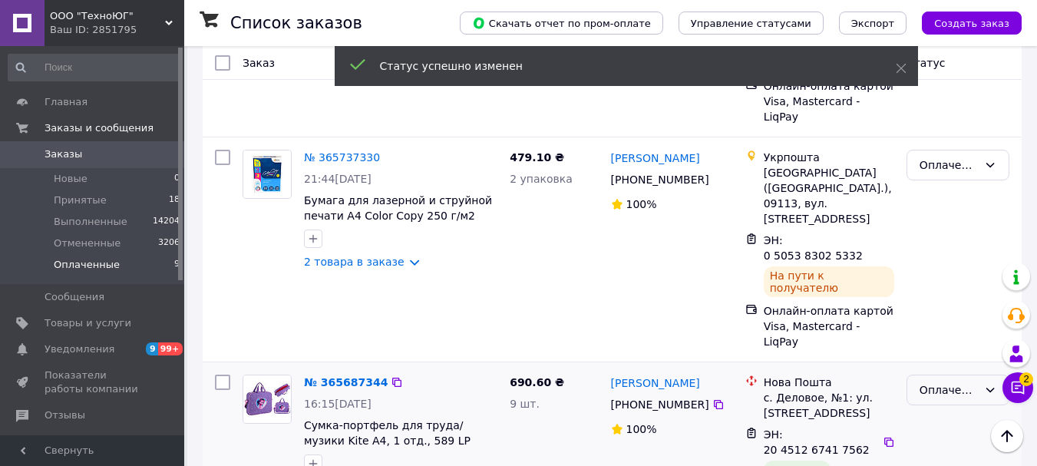
click at [950, 382] on div "Оплаченный" at bounding box center [949, 390] width 58 height 17
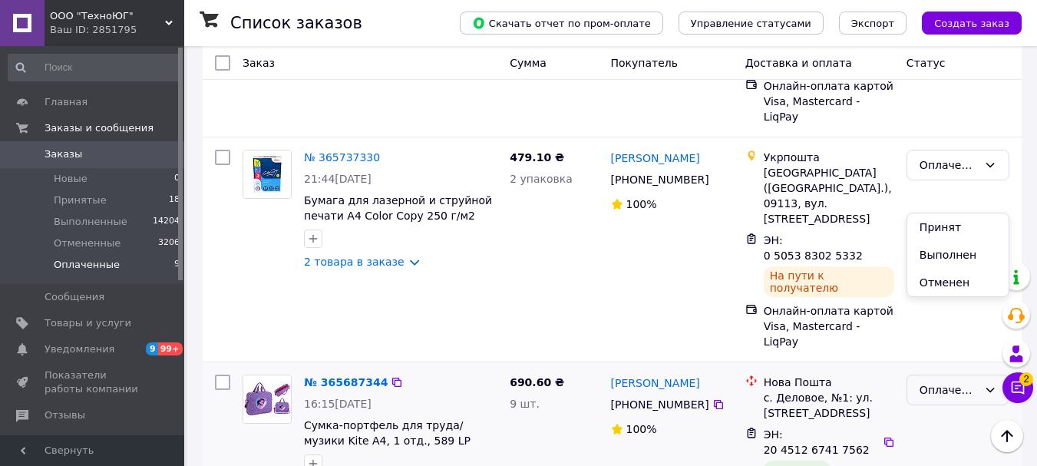
click at [932, 249] on li "Выполнен" at bounding box center [958, 255] width 101 height 28
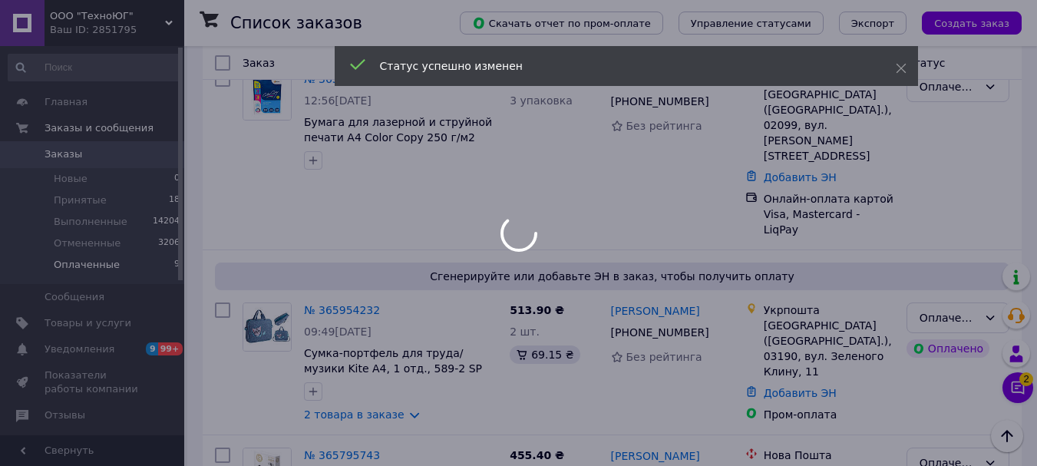
scroll to position [685, 0]
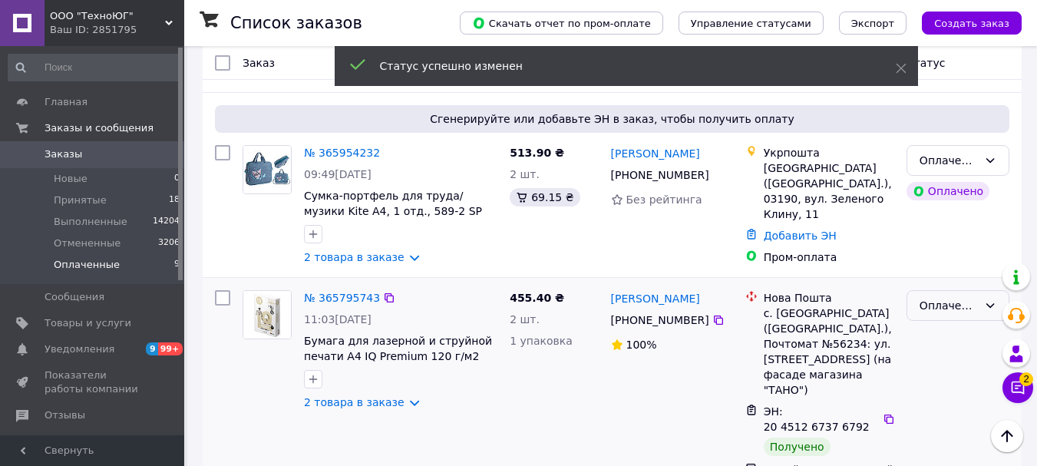
click at [958, 297] on div "Оплаченный" at bounding box center [949, 305] width 58 height 17
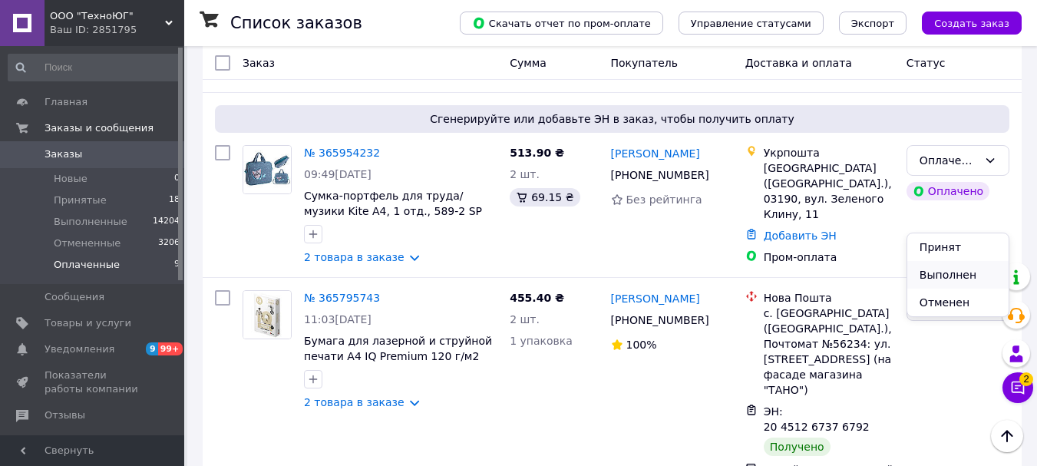
click at [959, 270] on li "Выполнен" at bounding box center [958, 275] width 101 height 28
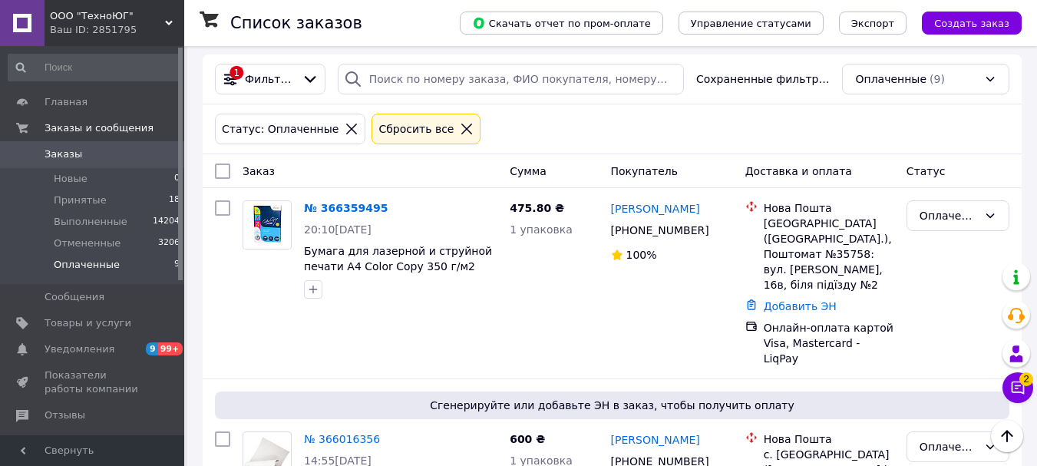
scroll to position [0, 0]
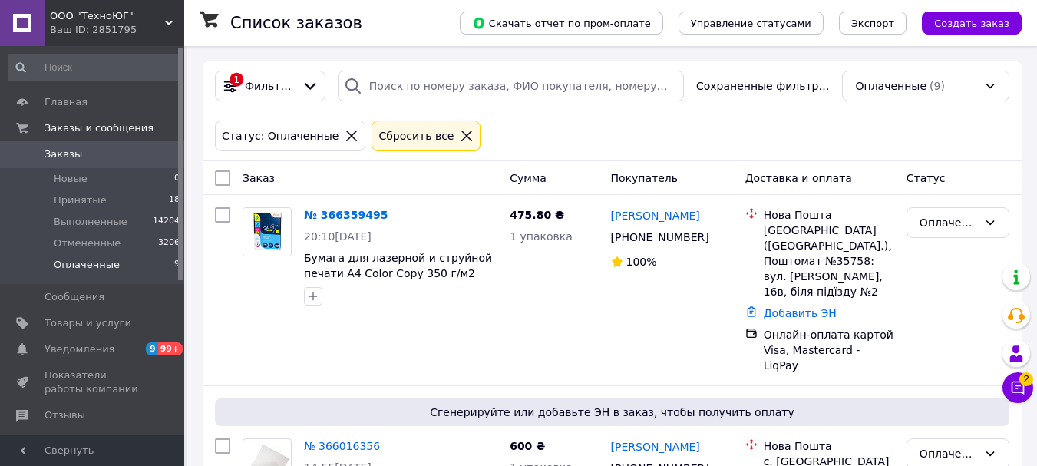
click at [114, 19] on span "ООО "ТехноЮГ"" at bounding box center [107, 16] width 115 height 14
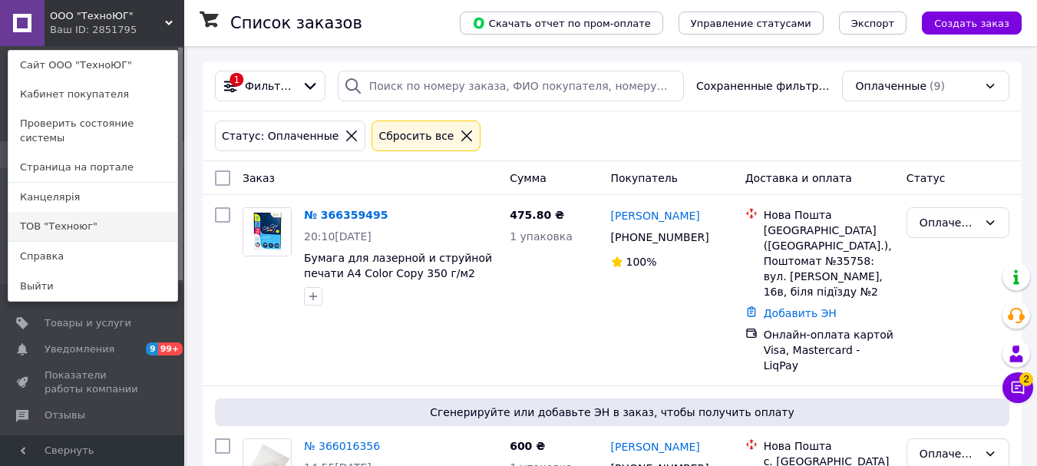
click at [127, 212] on link "ТОВ "Техноюг"" at bounding box center [92, 226] width 169 height 29
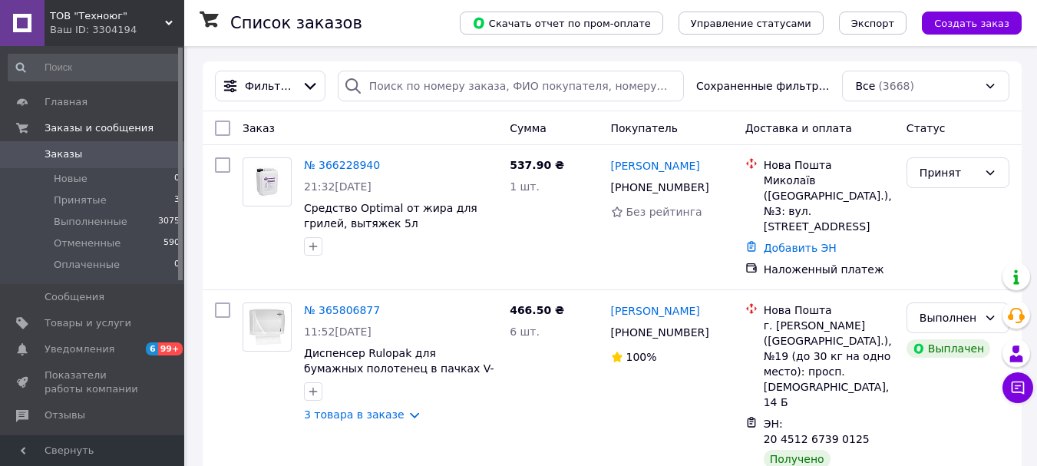
click at [121, 29] on div "Ваш ID: 3304194" at bounding box center [117, 30] width 134 height 14
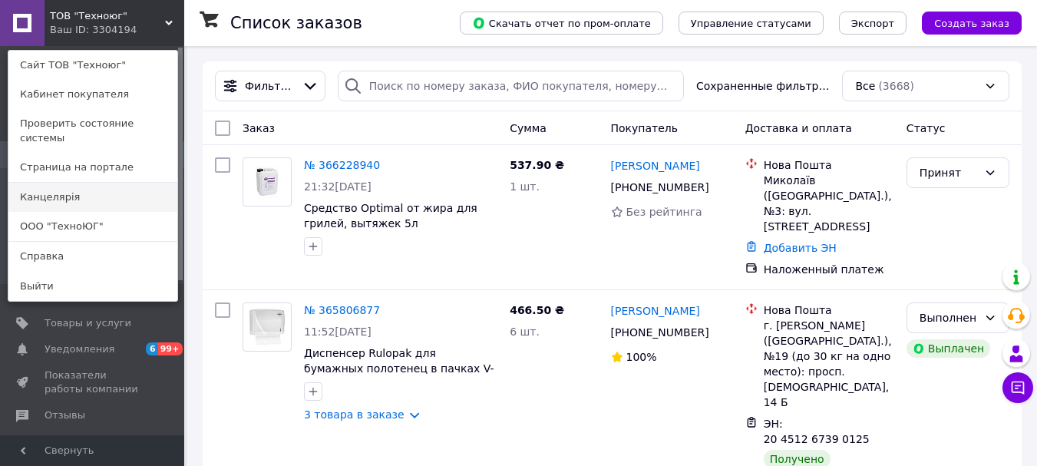
click at [81, 183] on link "Канцелярiя" at bounding box center [92, 197] width 169 height 29
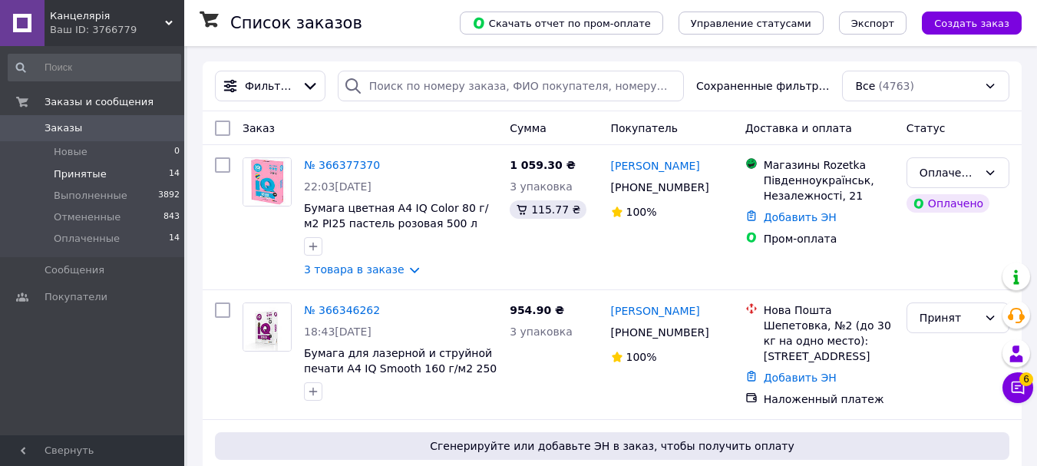
click at [121, 171] on li "Принятые 14" at bounding box center [94, 175] width 189 height 22
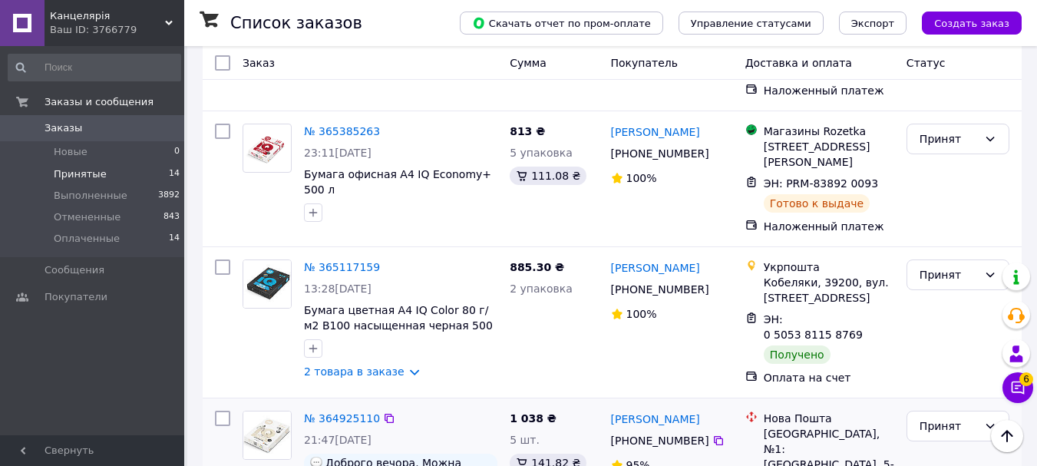
scroll to position [1751, 0]
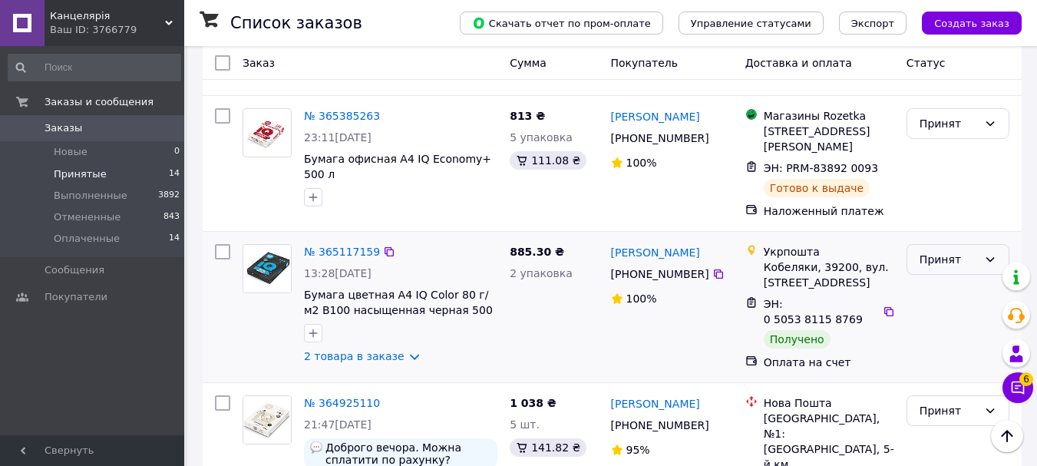
click at [949, 251] on div "Принят" at bounding box center [949, 259] width 58 height 17
click at [938, 209] on li "Выполнен" at bounding box center [958, 221] width 101 height 28
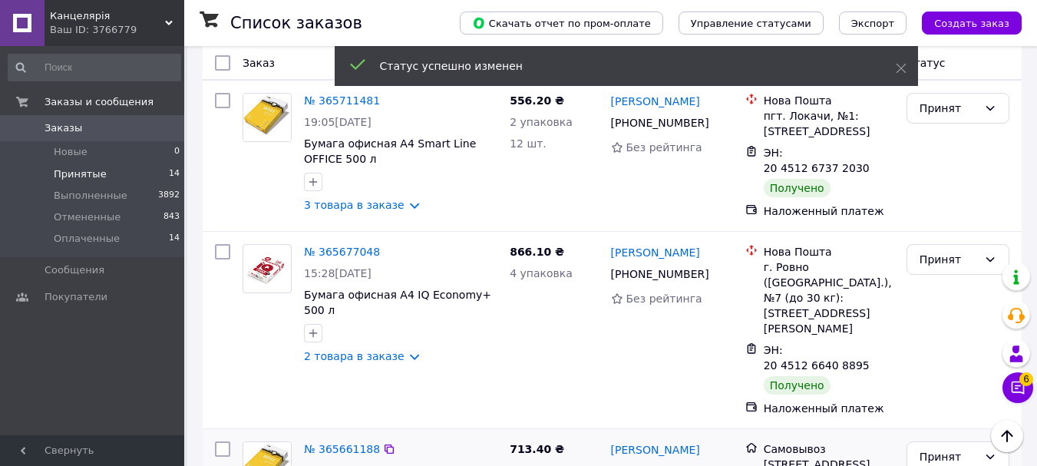
scroll to position [1060, 0]
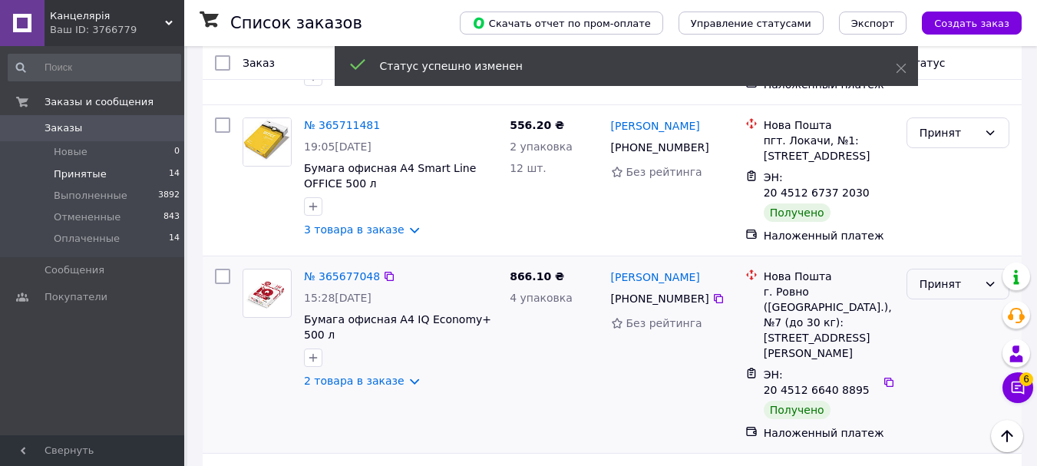
click at [954, 276] on div "Принят" at bounding box center [949, 284] width 58 height 17
click at [964, 306] on li "Выполнен" at bounding box center [958, 307] width 101 height 28
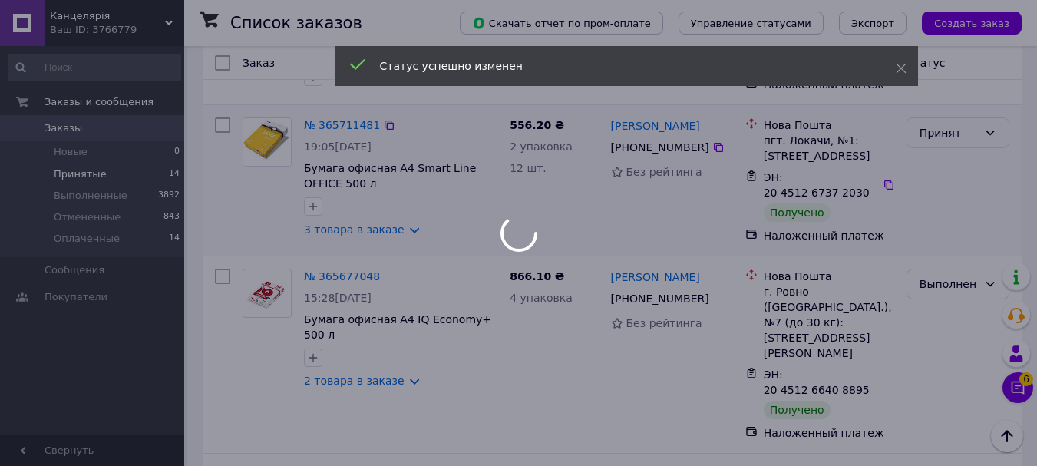
click at [956, 136] on body "Канцелярiя Ваш ID: 3766779 Сайт Канцелярiя Кабинет покупателя Проверить состоян…" at bounding box center [518, 94] width 1037 height 2309
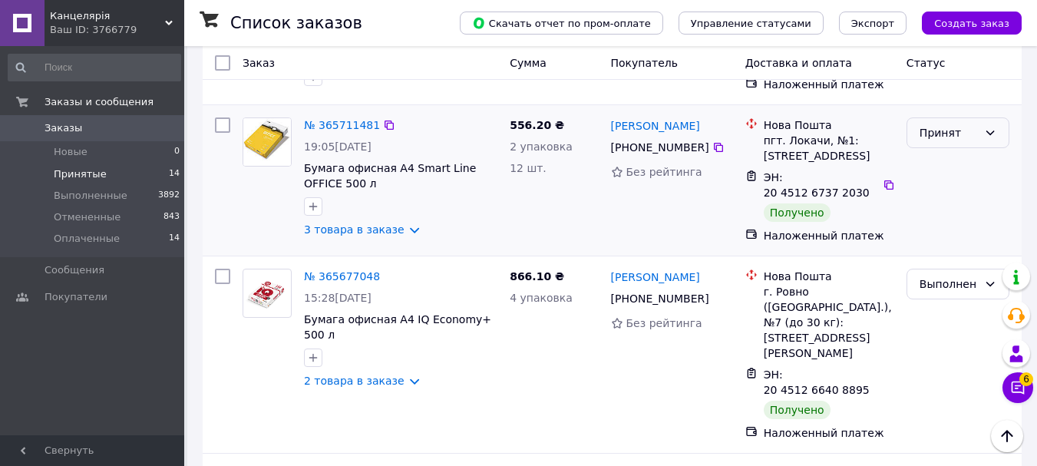
click at [961, 124] on div "Принят" at bounding box center [949, 132] width 58 height 17
click at [951, 157] on li "Выполнен" at bounding box center [958, 161] width 101 height 28
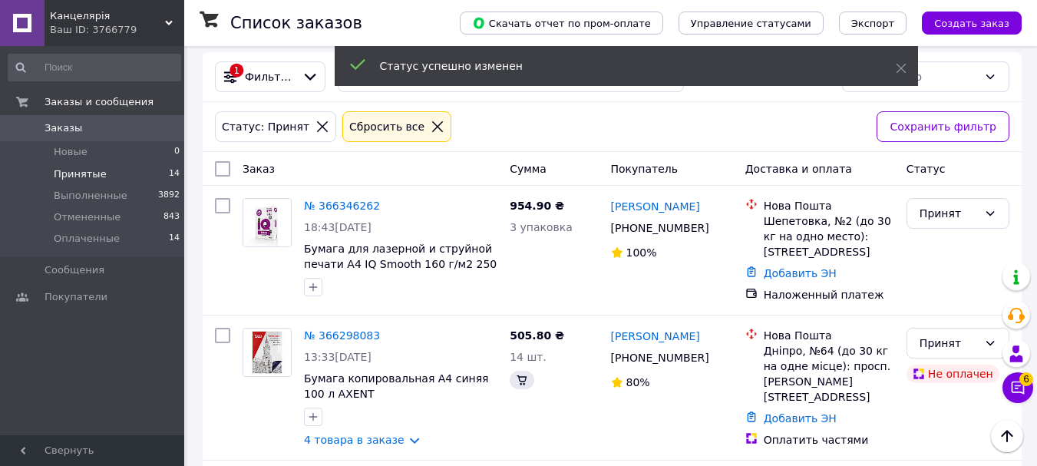
scroll to position [0, 0]
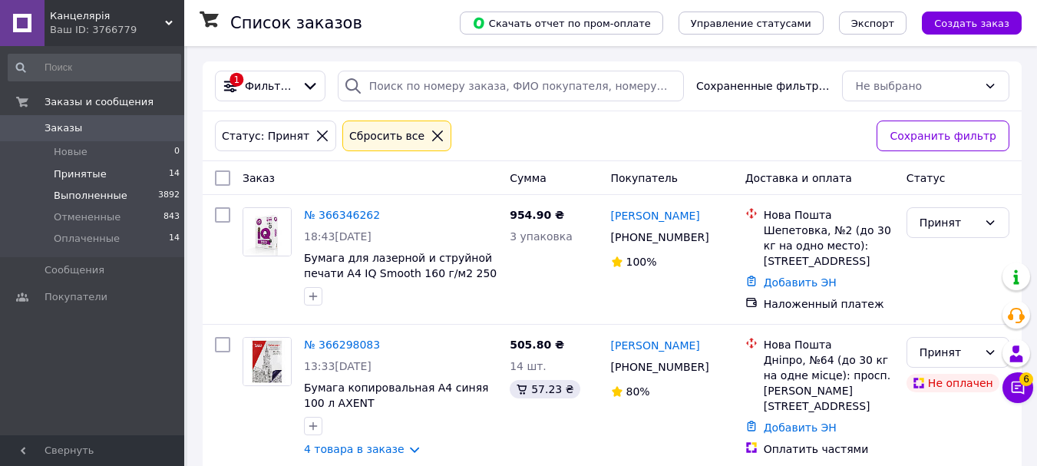
click at [99, 197] on span "Выполненные" at bounding box center [91, 196] width 74 height 14
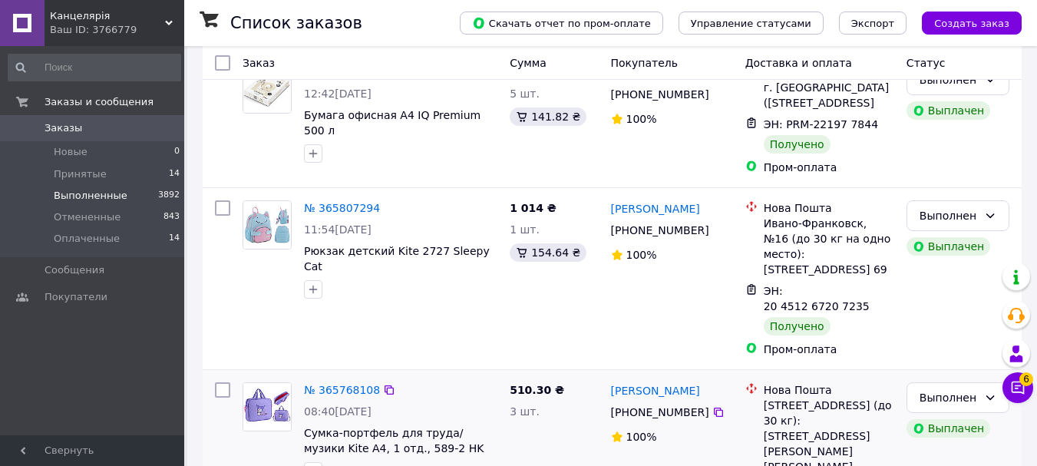
scroll to position [154, 0]
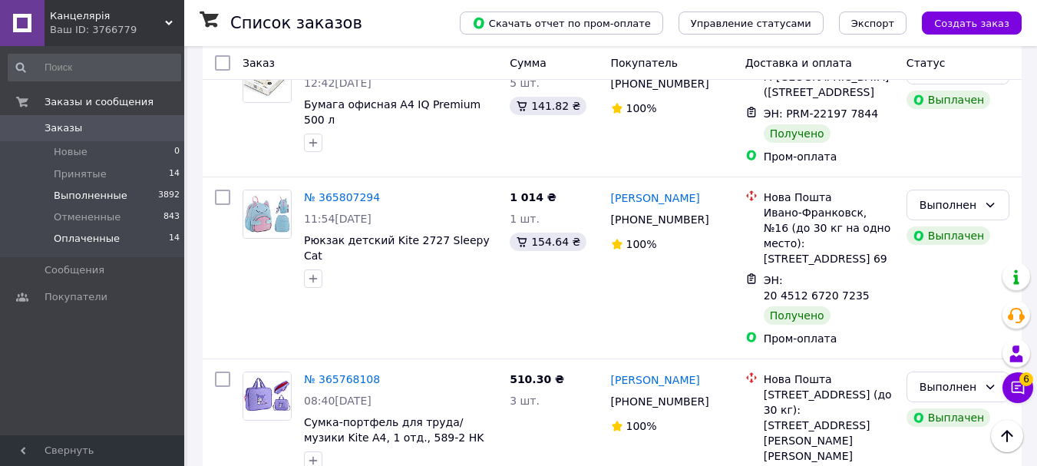
click at [98, 243] on span "Оплаченные" at bounding box center [87, 239] width 66 height 14
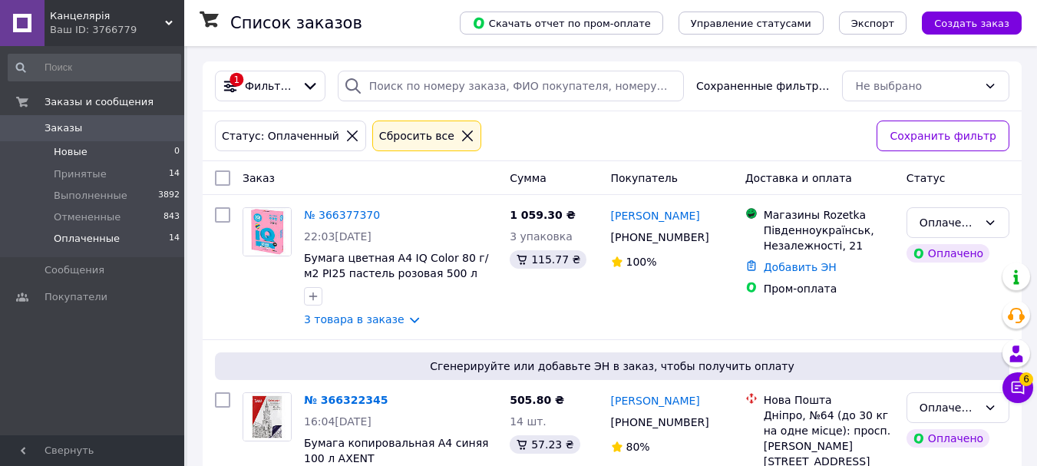
click at [75, 151] on span "Новые" at bounding box center [71, 152] width 34 height 14
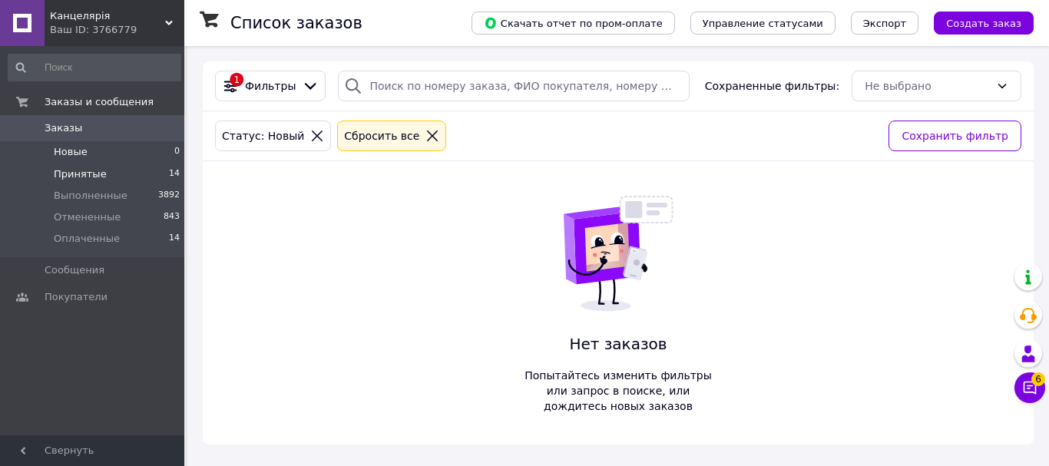
click at [85, 170] on span "Принятые" at bounding box center [80, 174] width 53 height 14
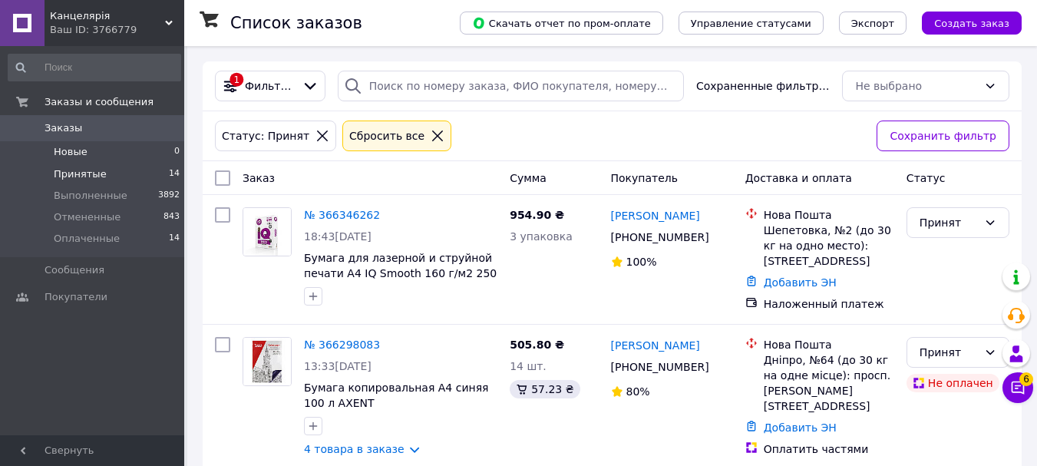
click at [80, 151] on span "Новые" at bounding box center [71, 152] width 34 height 14
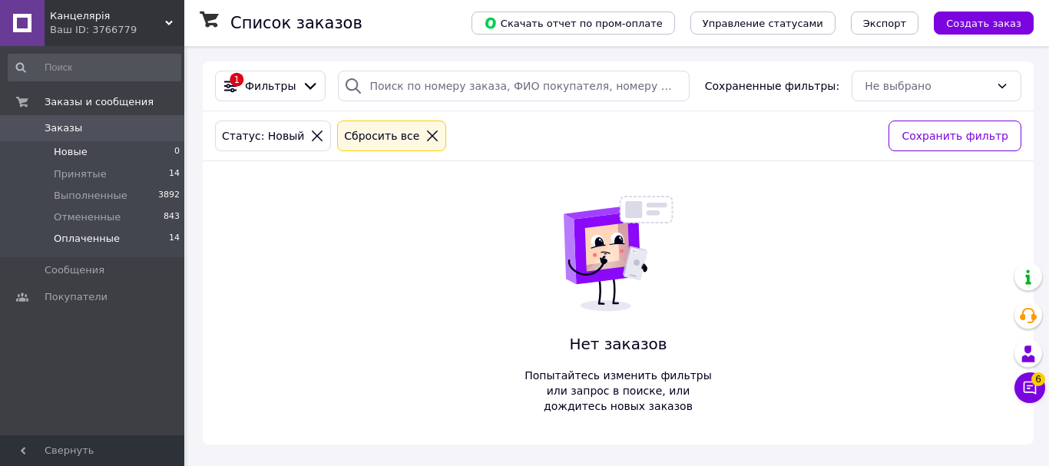
click at [124, 236] on li "Оплаченные 14" at bounding box center [94, 242] width 189 height 29
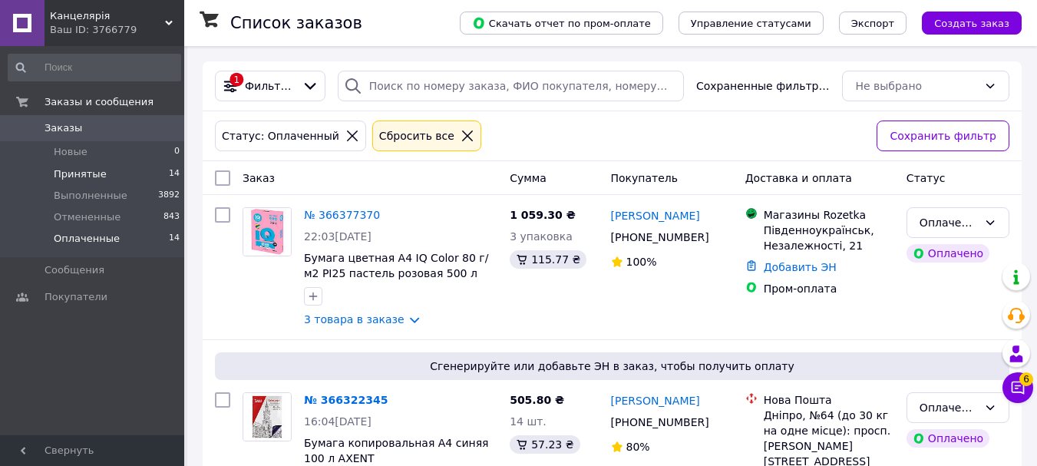
click at [110, 171] on li "Принятые 14" at bounding box center [94, 175] width 189 height 22
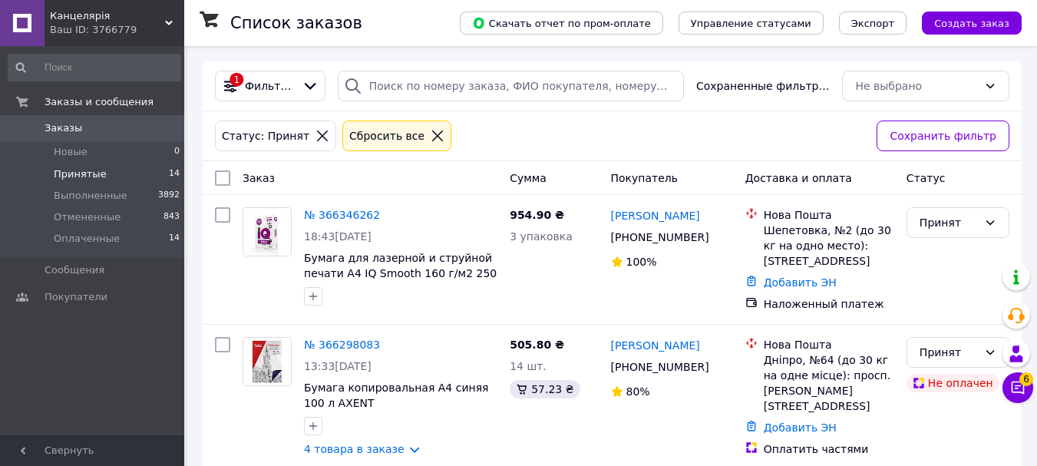
click at [108, 26] on div "Ваш ID: 3766779" at bounding box center [117, 30] width 134 height 14
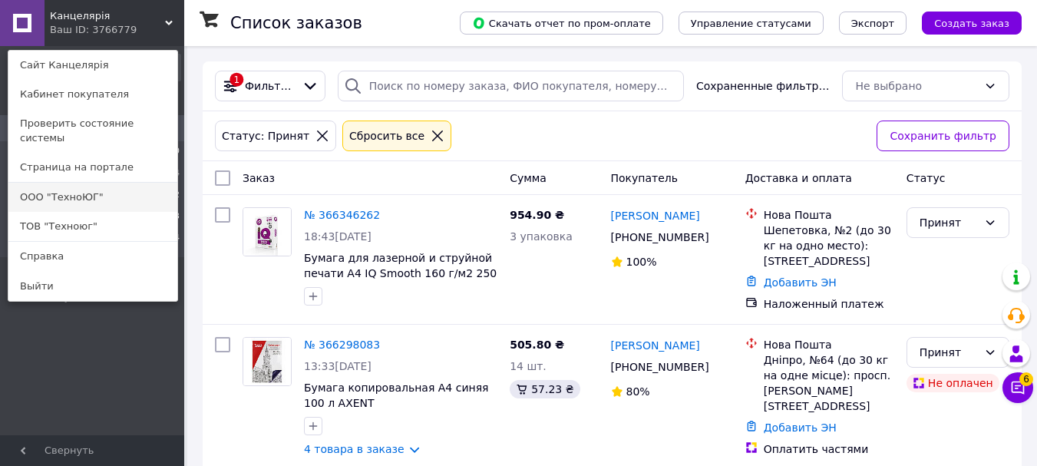
click at [113, 183] on link "ООО "ТехноЮГ"" at bounding box center [92, 197] width 169 height 29
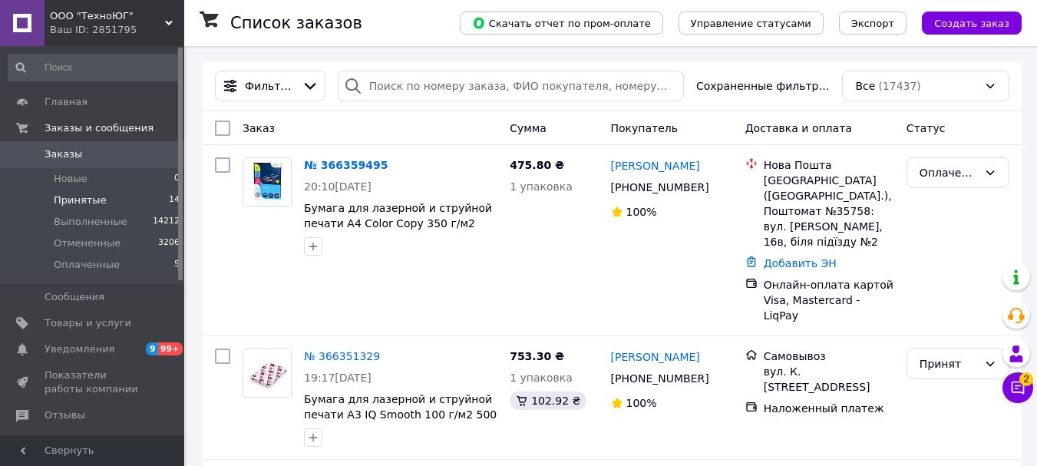
click at [74, 194] on span "Принятые" at bounding box center [80, 201] width 53 height 14
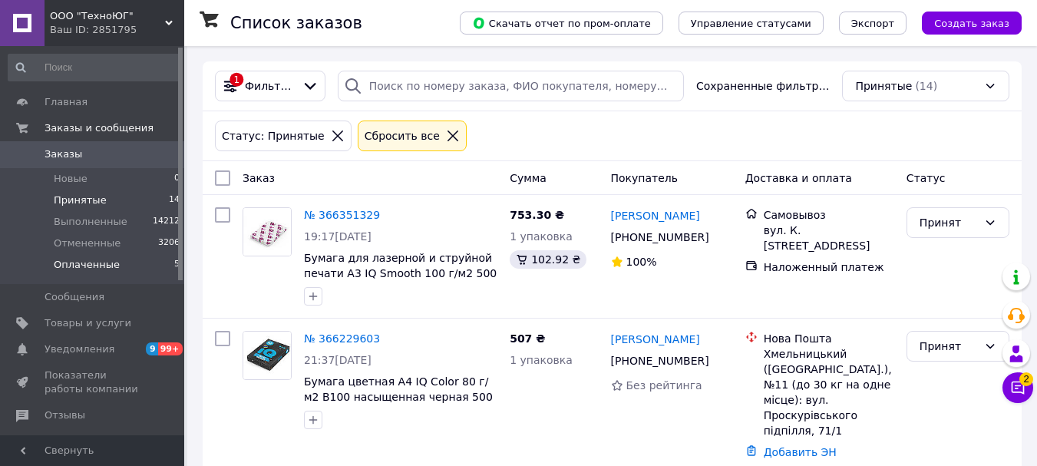
click at [109, 262] on span "Оплаченные" at bounding box center [87, 265] width 66 height 14
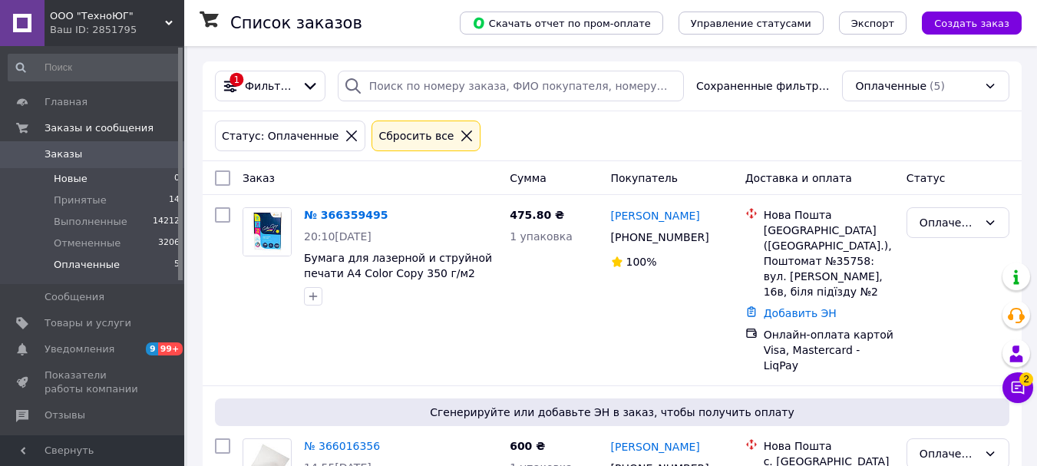
click at [89, 174] on li "Новые 0" at bounding box center [94, 179] width 189 height 22
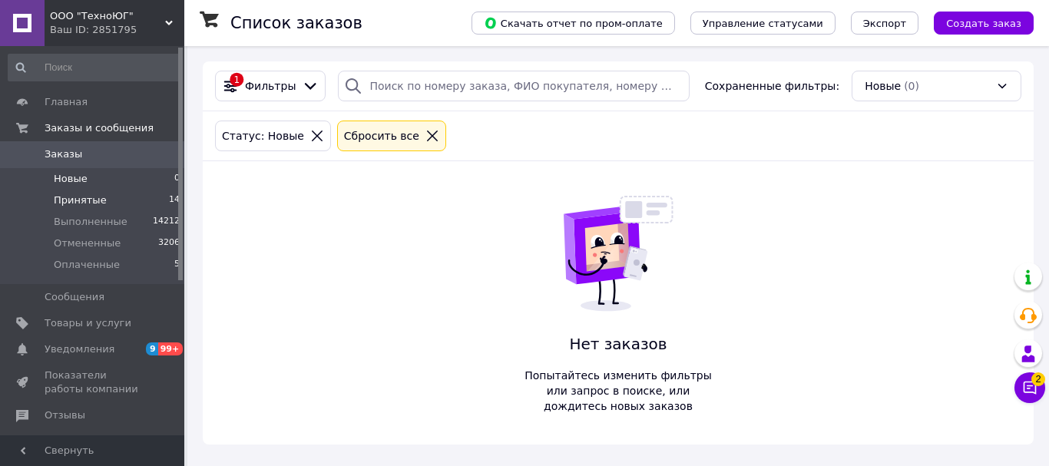
click at [96, 196] on span "Принятые" at bounding box center [80, 201] width 53 height 14
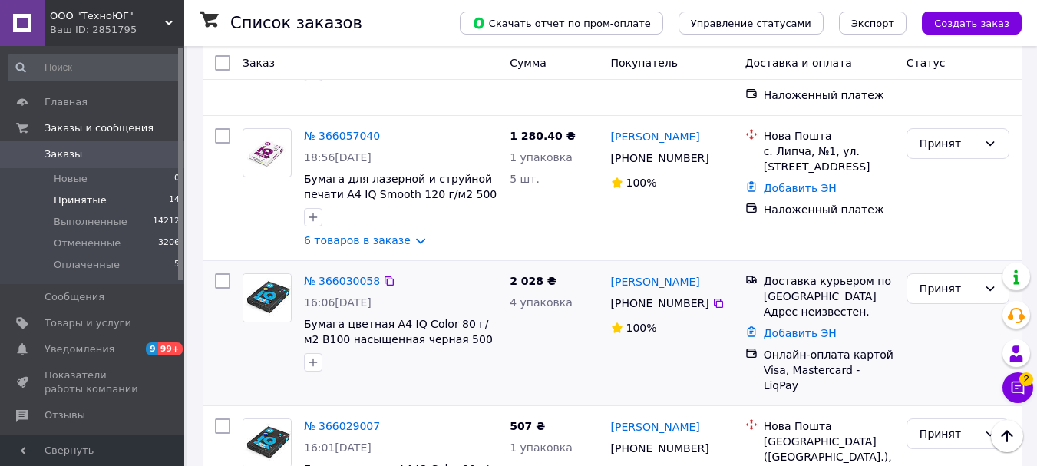
scroll to position [63, 0]
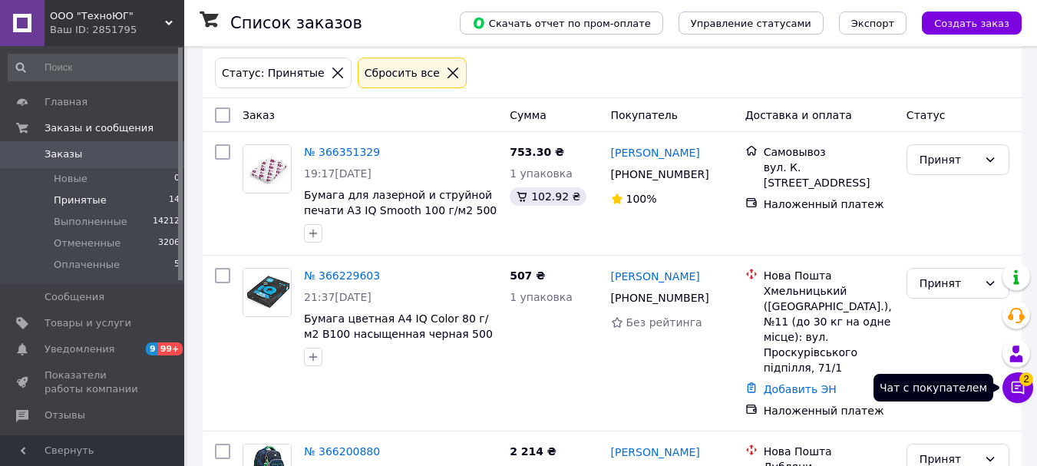
click at [1024, 382] on span "2" at bounding box center [1027, 375] width 14 height 14
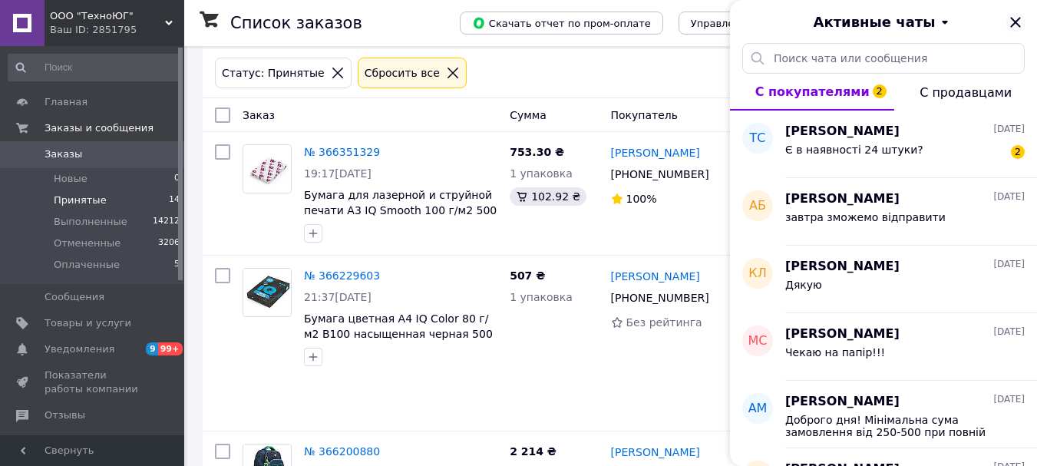
click at [1017, 22] on icon "Закрыть" at bounding box center [1016, 22] width 18 height 18
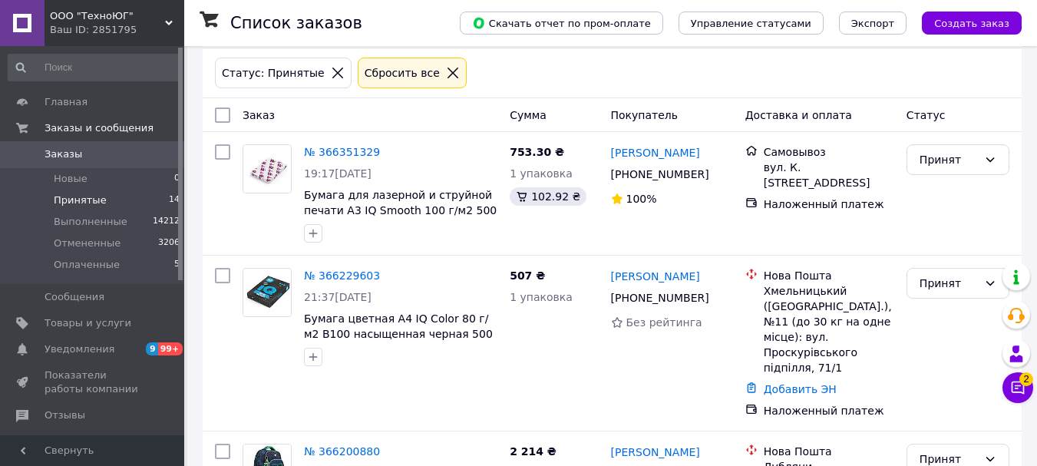
click at [94, 19] on span "ООО "ТехноЮГ"" at bounding box center [107, 16] width 115 height 14
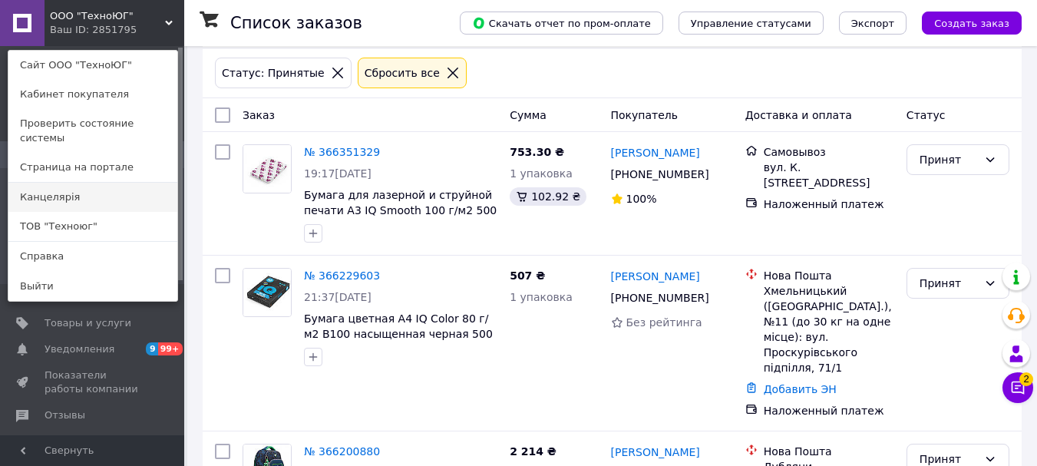
click at [68, 183] on link "Канцелярiя" at bounding box center [92, 197] width 169 height 29
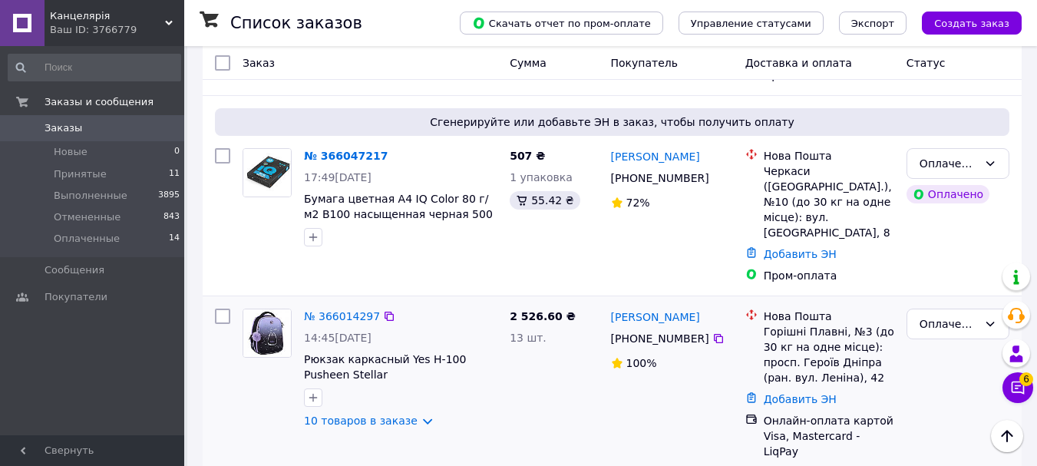
scroll to position [1997, 0]
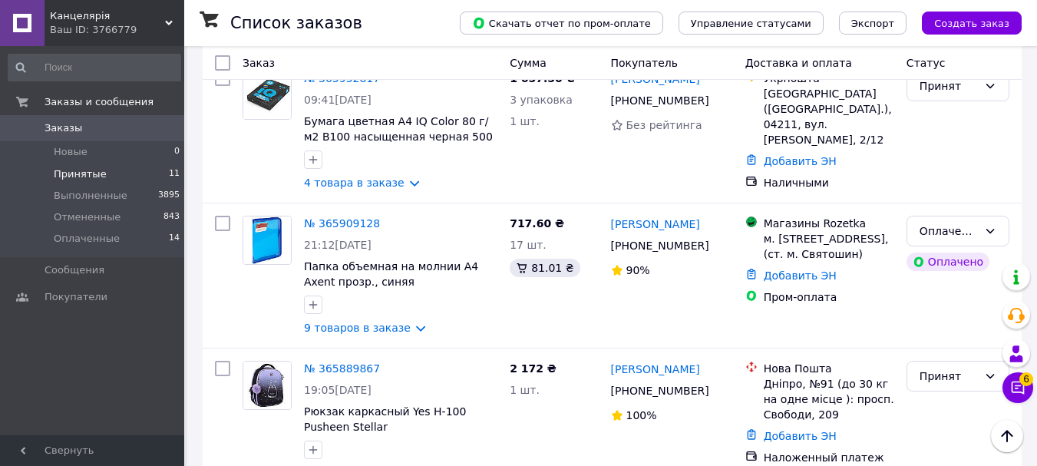
click at [102, 177] on li "Принятые 11" at bounding box center [94, 175] width 189 height 22
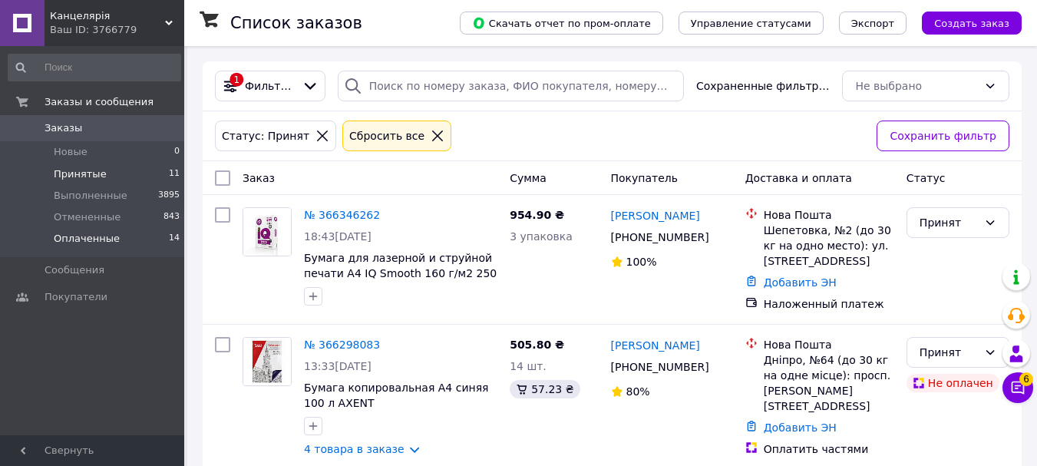
click at [98, 237] on span "Оплаченные" at bounding box center [87, 239] width 66 height 14
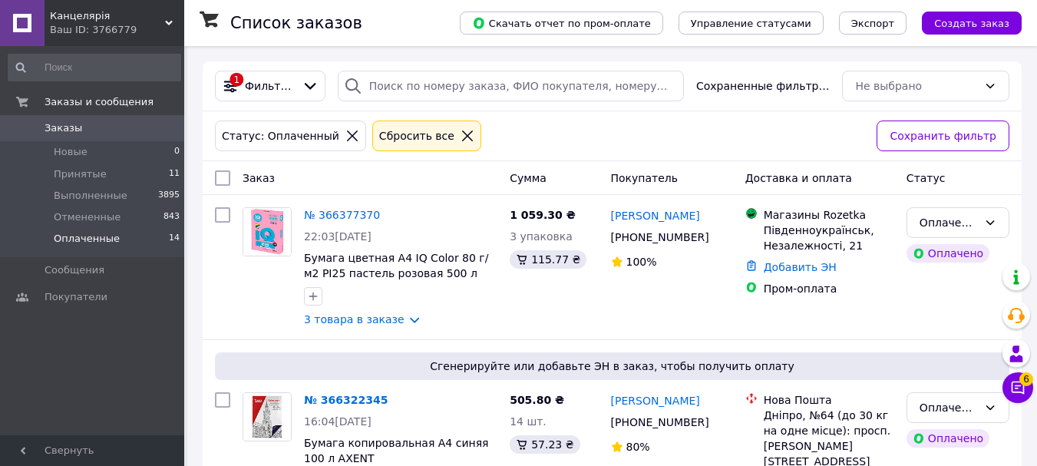
click at [108, 237] on span "Оплаченные" at bounding box center [87, 239] width 66 height 14
click at [98, 25] on div "Ваш ID: 3766779" at bounding box center [117, 30] width 134 height 14
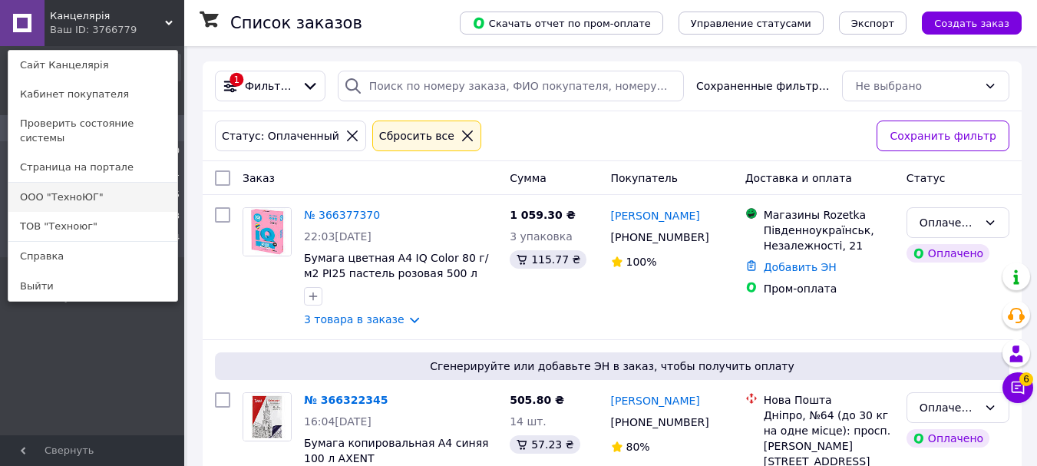
click at [87, 191] on link "ООО "ТехноЮГ"" at bounding box center [92, 197] width 169 height 29
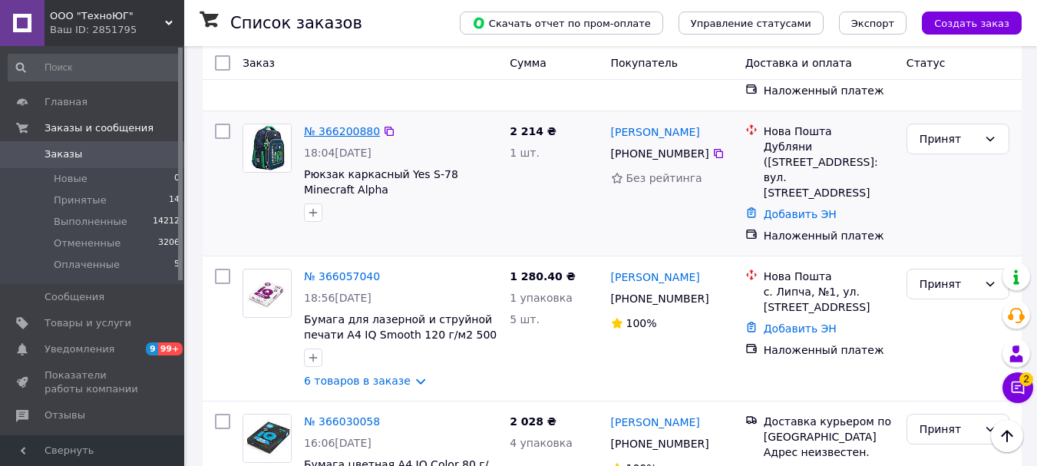
scroll to position [691, 0]
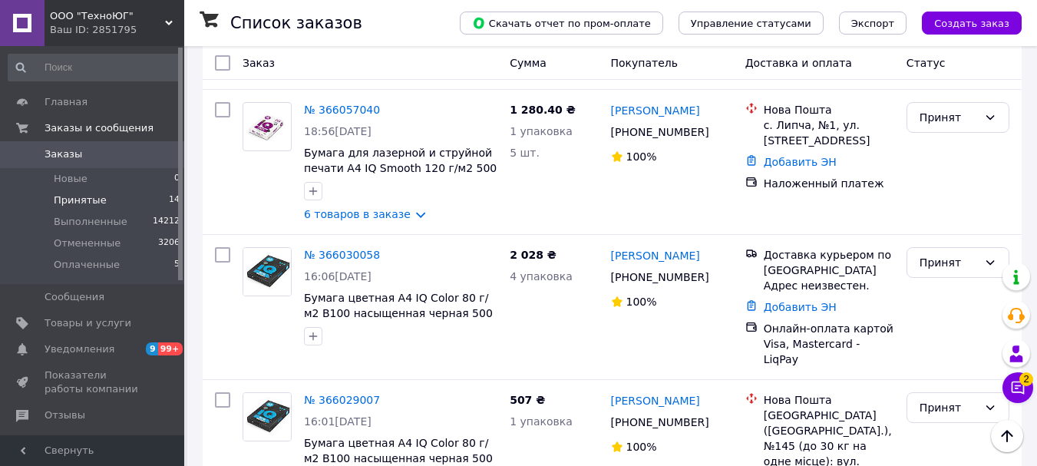
click at [111, 202] on li "Принятые 14" at bounding box center [94, 201] width 189 height 22
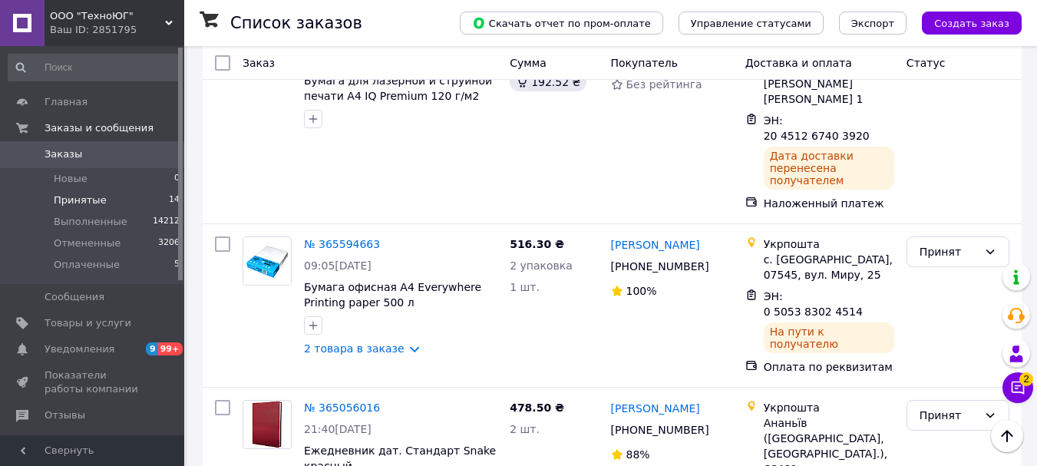
scroll to position [1752, 0]
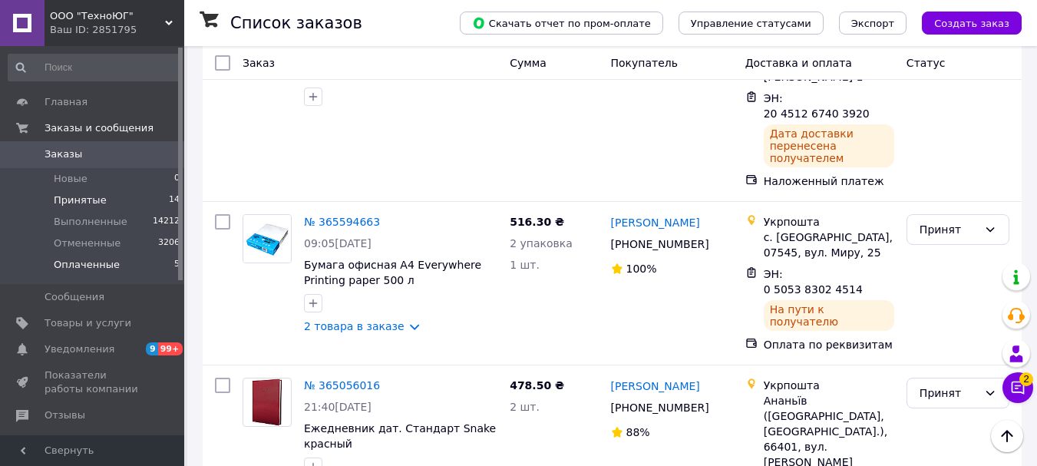
click at [113, 263] on li "Оплаченные 5" at bounding box center [94, 268] width 189 height 29
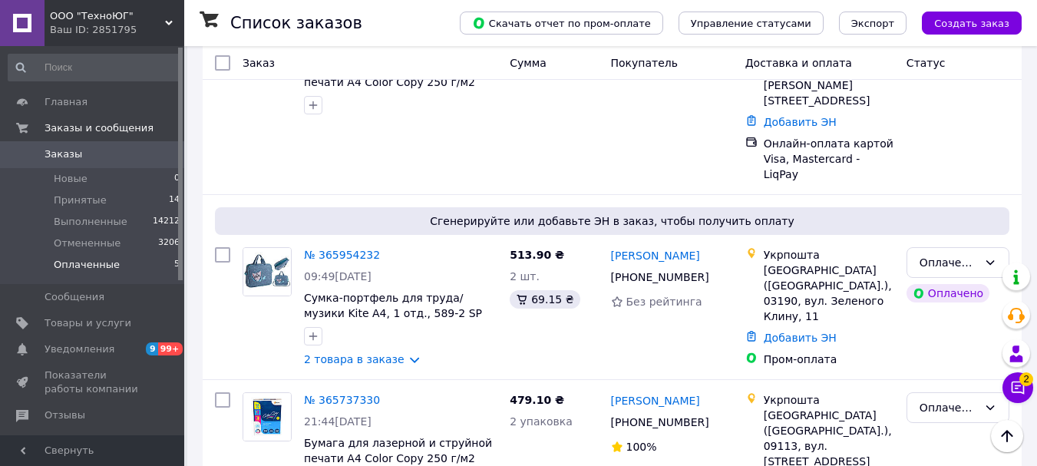
scroll to position [587, 0]
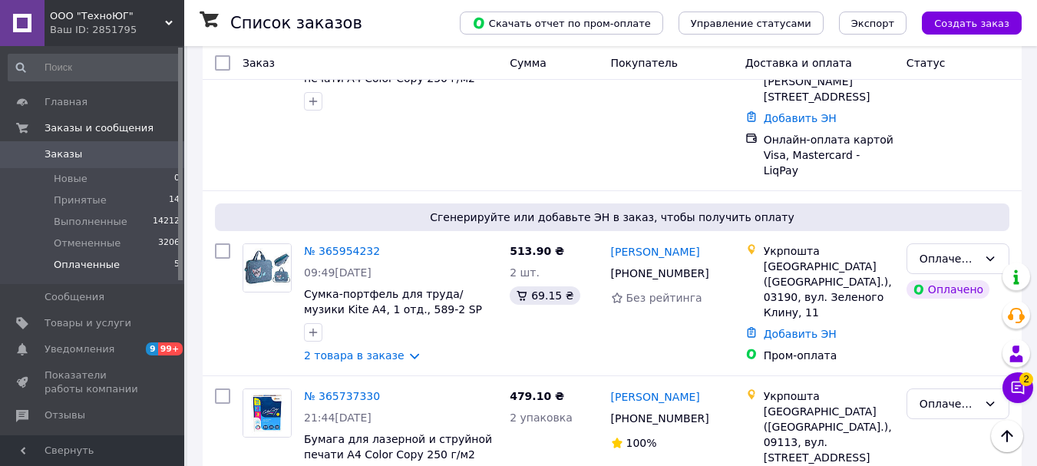
click at [103, 20] on span "ООО "ТехноЮГ"" at bounding box center [107, 16] width 115 height 14
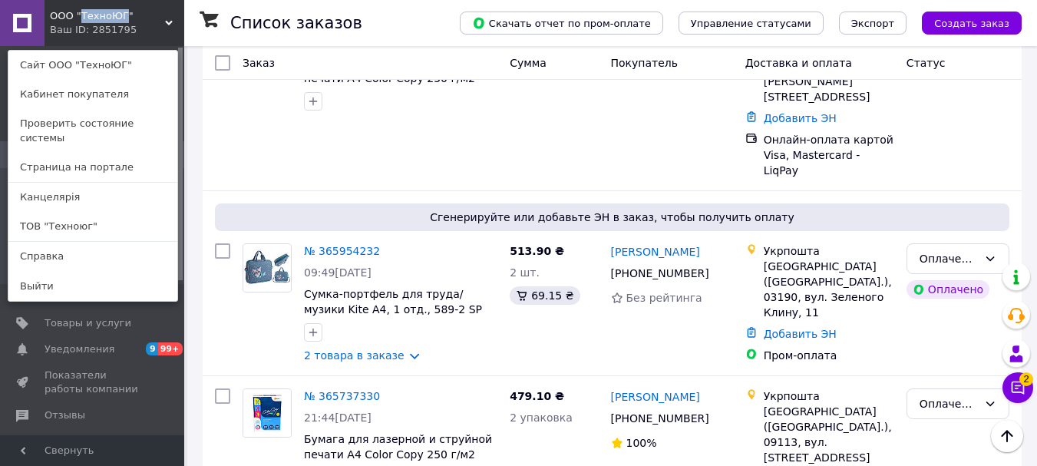
click at [103, 20] on span "ООО "ТехноЮГ"" at bounding box center [107, 16] width 115 height 14
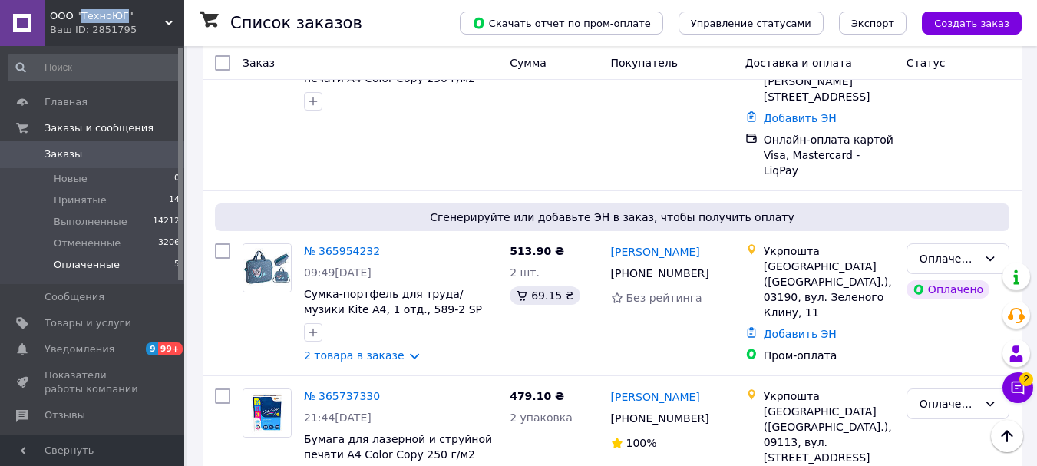
click at [96, 18] on span "ООО "ТехноЮГ"" at bounding box center [107, 16] width 115 height 14
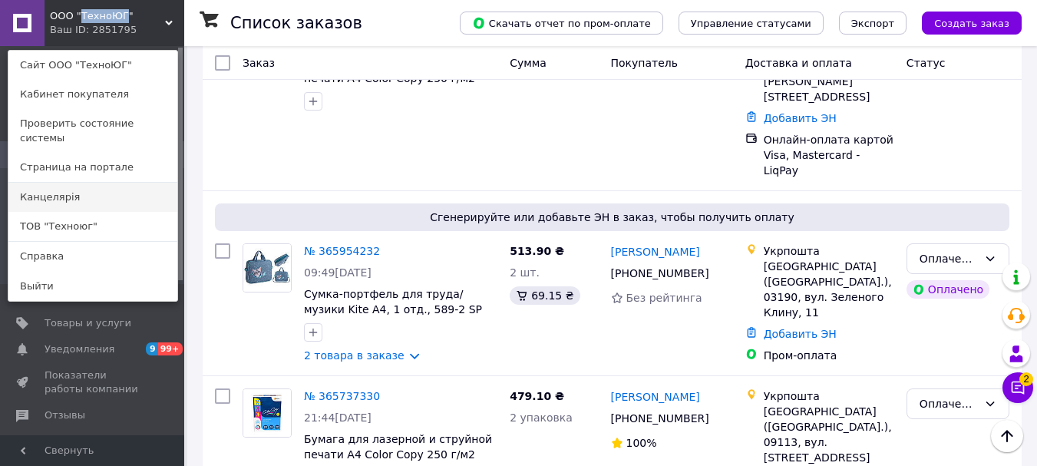
click at [88, 184] on link "Канцелярiя" at bounding box center [92, 197] width 169 height 29
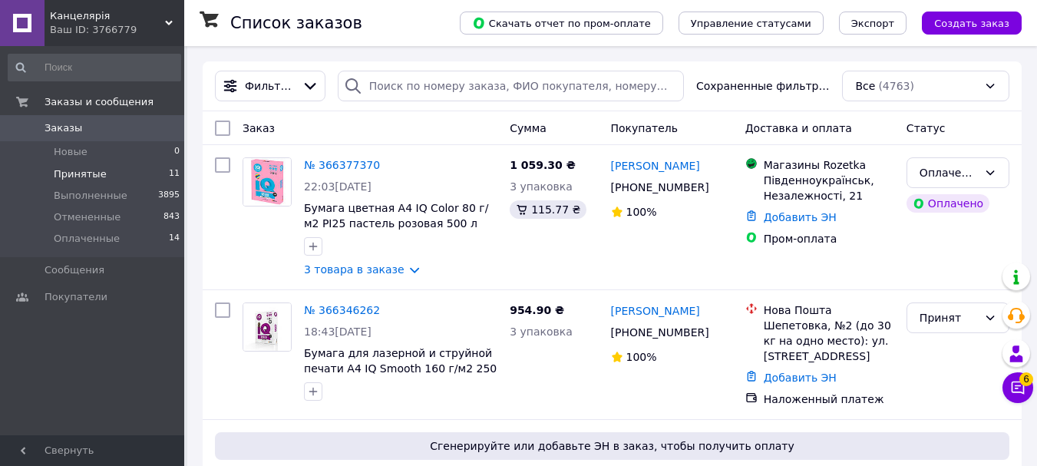
click at [92, 170] on span "Принятые" at bounding box center [80, 174] width 53 height 14
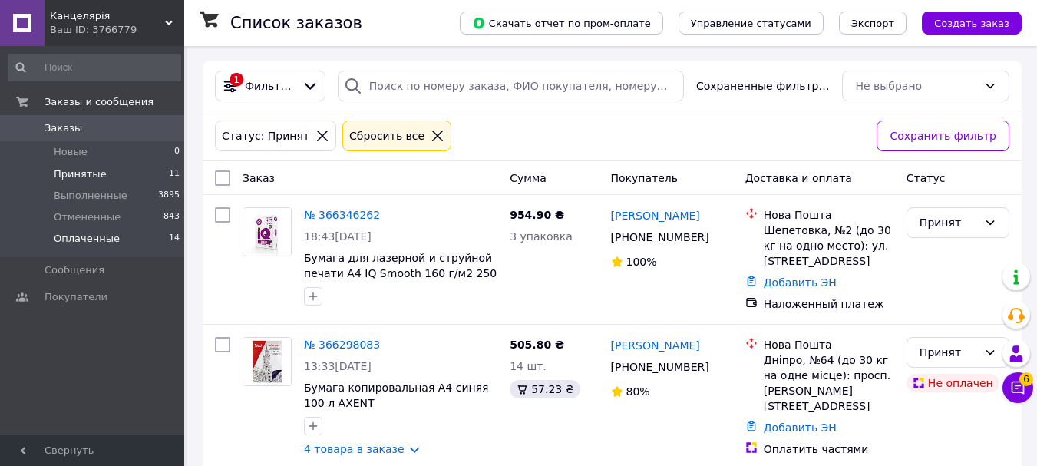
click at [118, 241] on li "Оплаченные 14" at bounding box center [94, 242] width 189 height 29
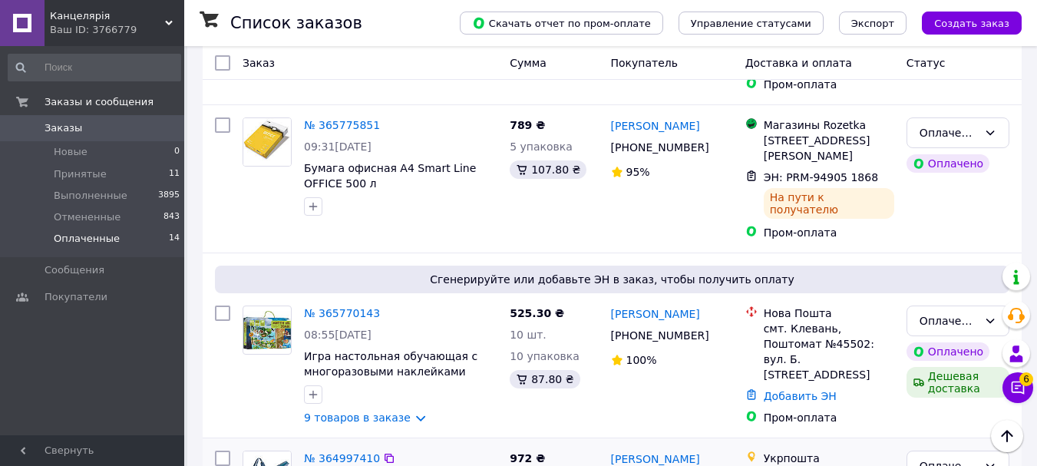
scroll to position [2043, 0]
